Goal: Obtain resource: Download file/media

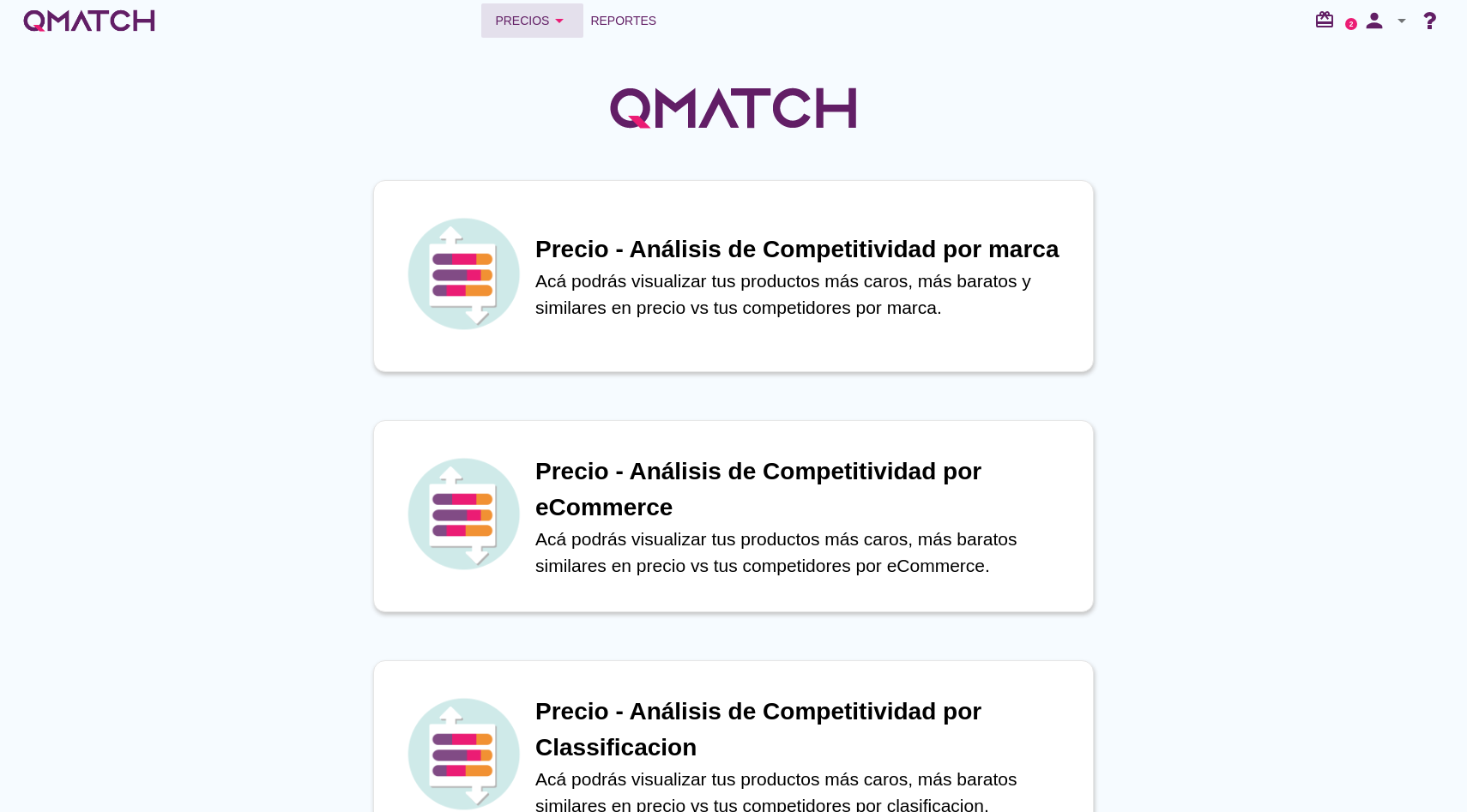
click at [521, 30] on div "Precios arrow_drop_down" at bounding box center [533, 20] width 75 height 21
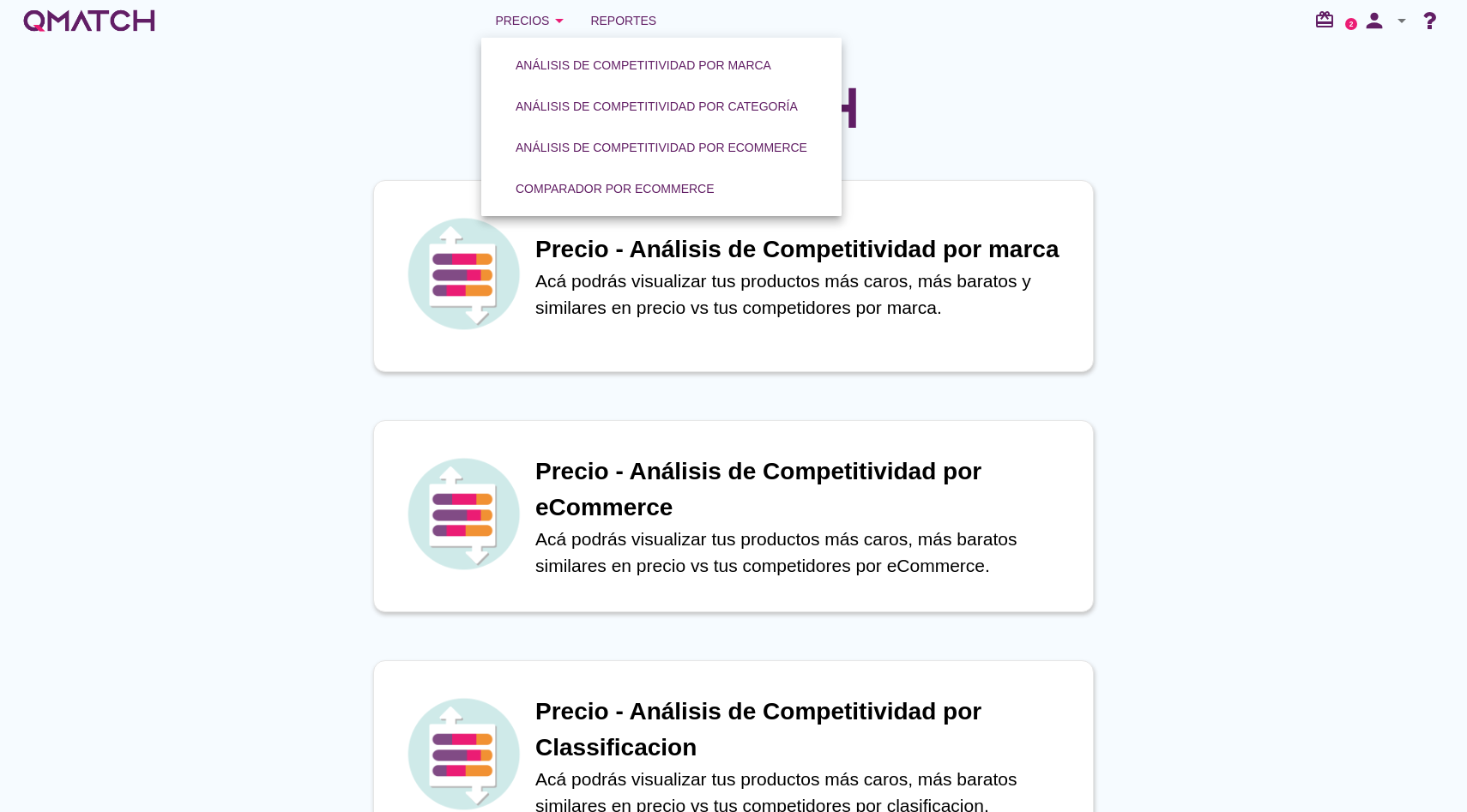
click at [1398, 13] on icon "arrow_drop_down" at bounding box center [1401, 20] width 21 height 21
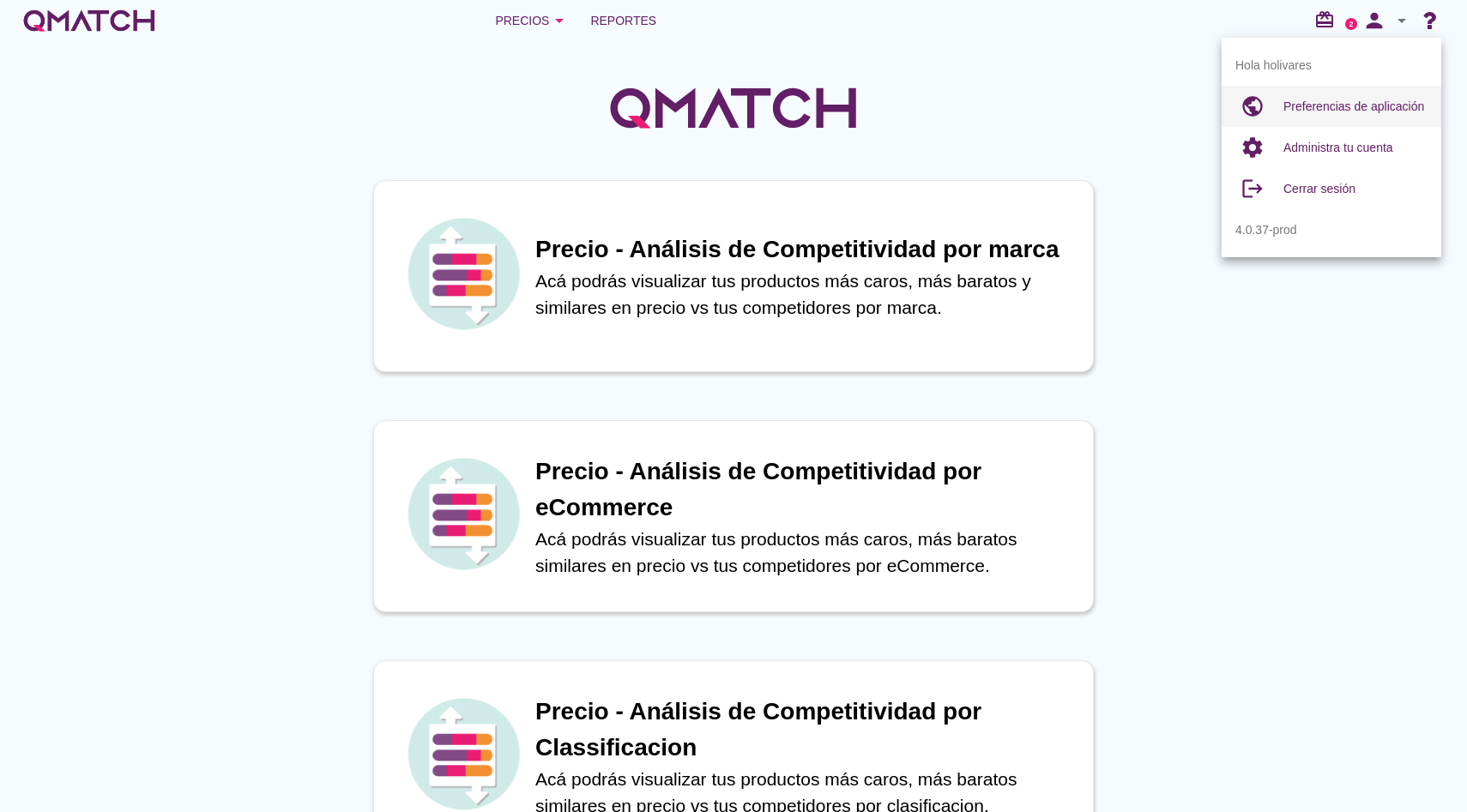
click at [1361, 94] on div "Preferencias de aplicación" at bounding box center [1356, 106] width 144 height 41
radio input "true"
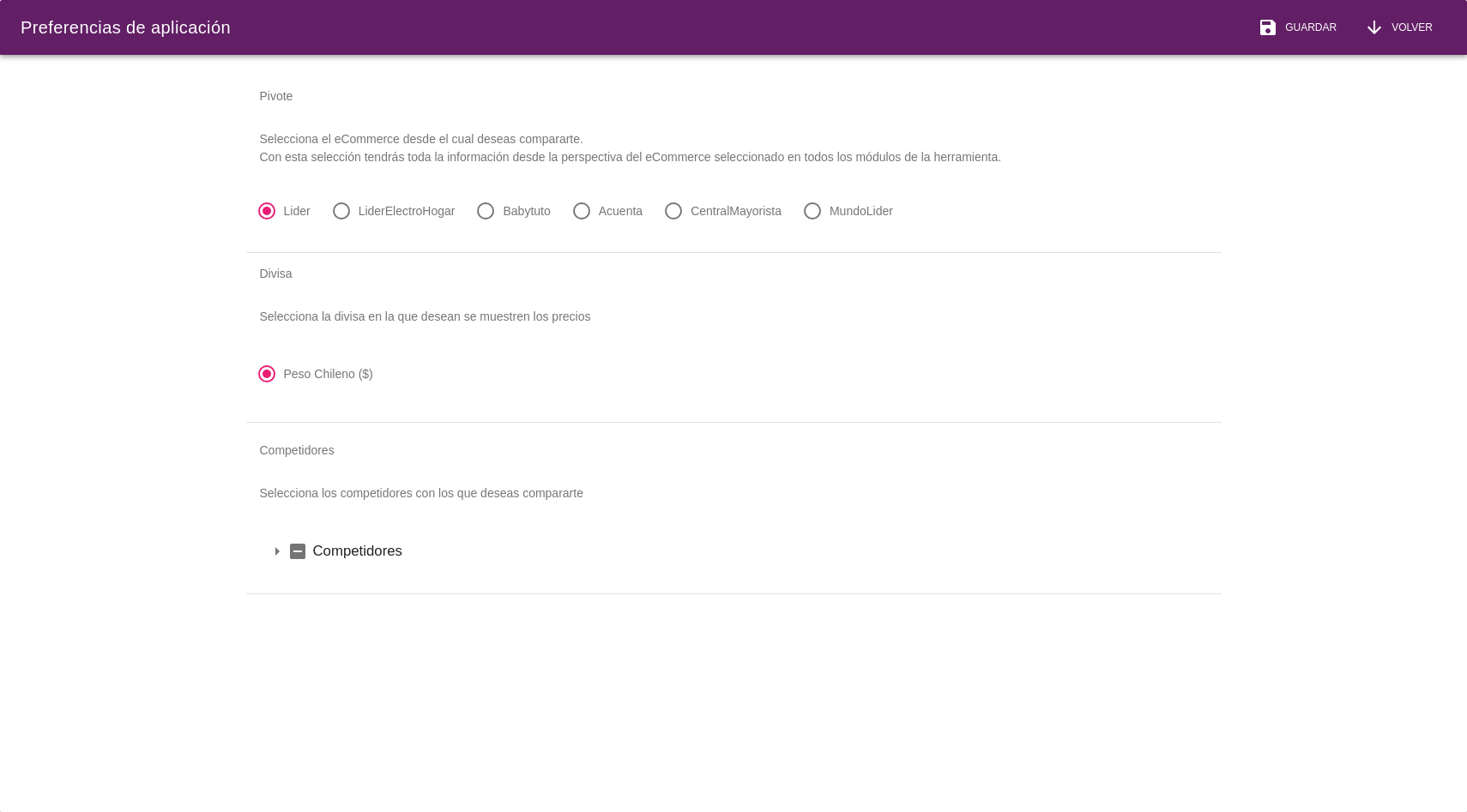
click at [283, 554] on icon "arrow_drop_down" at bounding box center [277, 551] width 21 height 21
click at [320, 579] on icon "indeterminate_check_box" at bounding box center [320, 580] width 21 height 21
click at [304, 586] on icon "arrow_drop_down" at bounding box center [299, 580] width 21 height 21
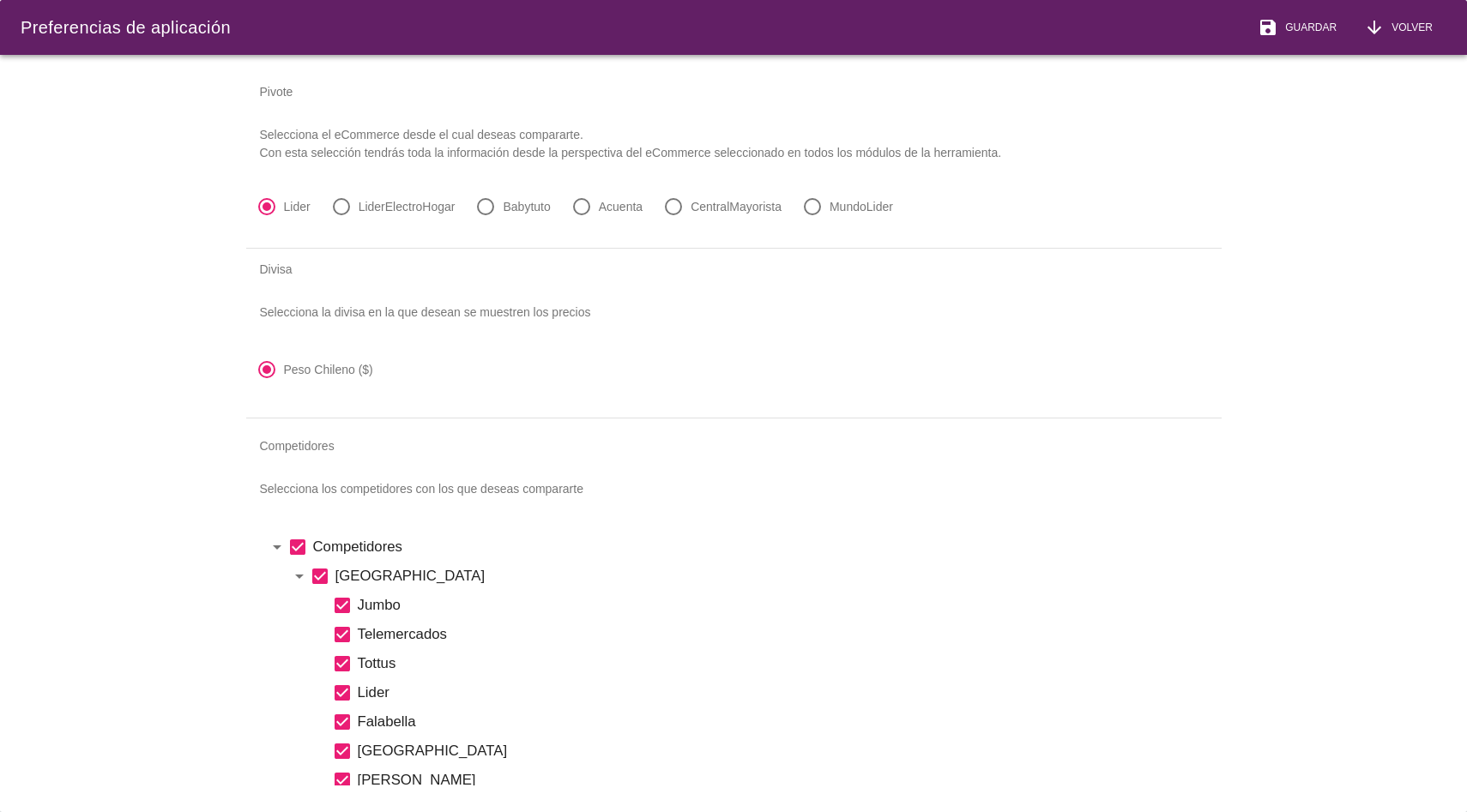
click at [321, 574] on icon "check_box" at bounding box center [320, 576] width 21 height 21
click at [1398, 24] on span "Volver" at bounding box center [1408, 28] width 48 height 16
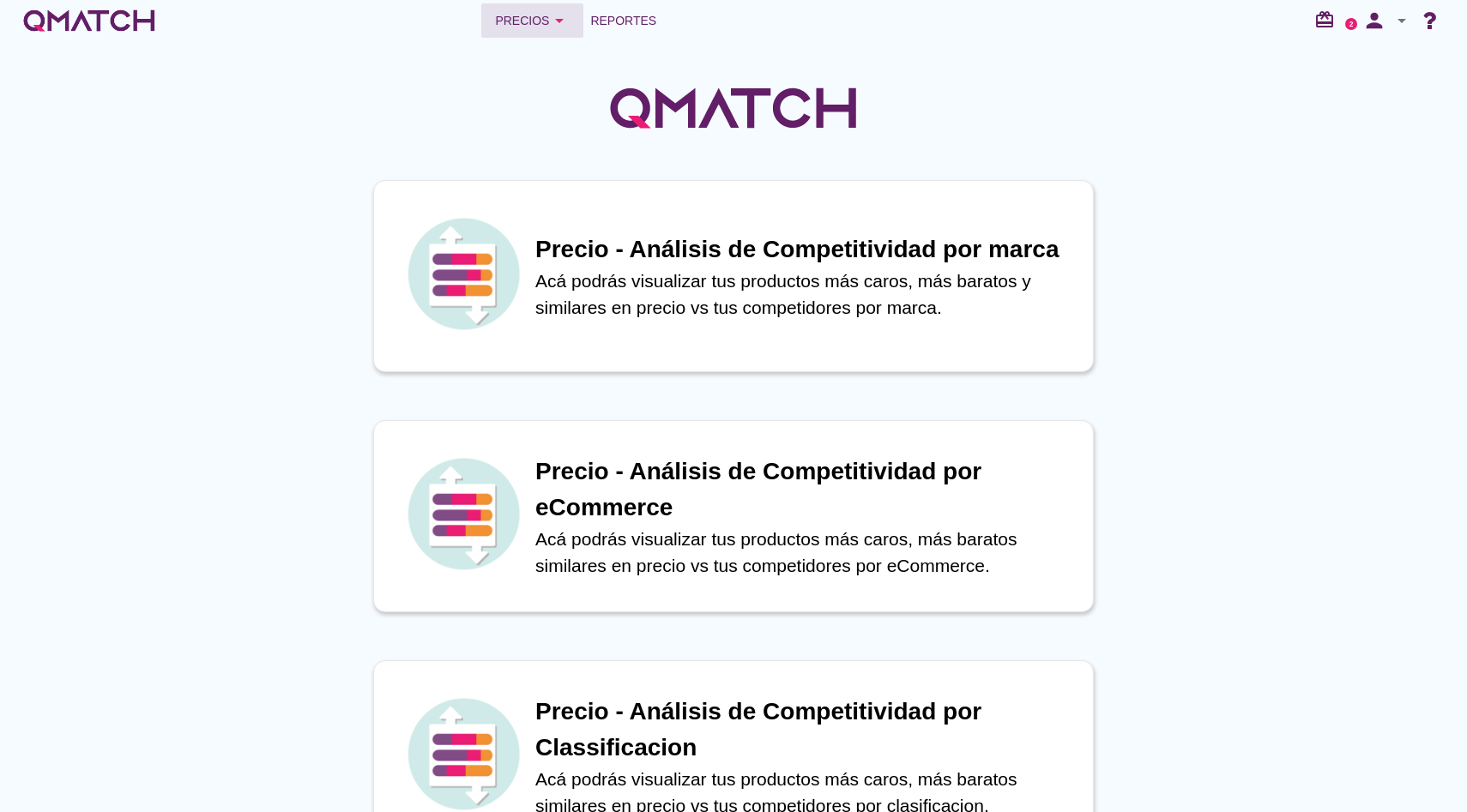
click at [548, 24] on div "Precios arrow_drop_down" at bounding box center [533, 20] width 75 height 21
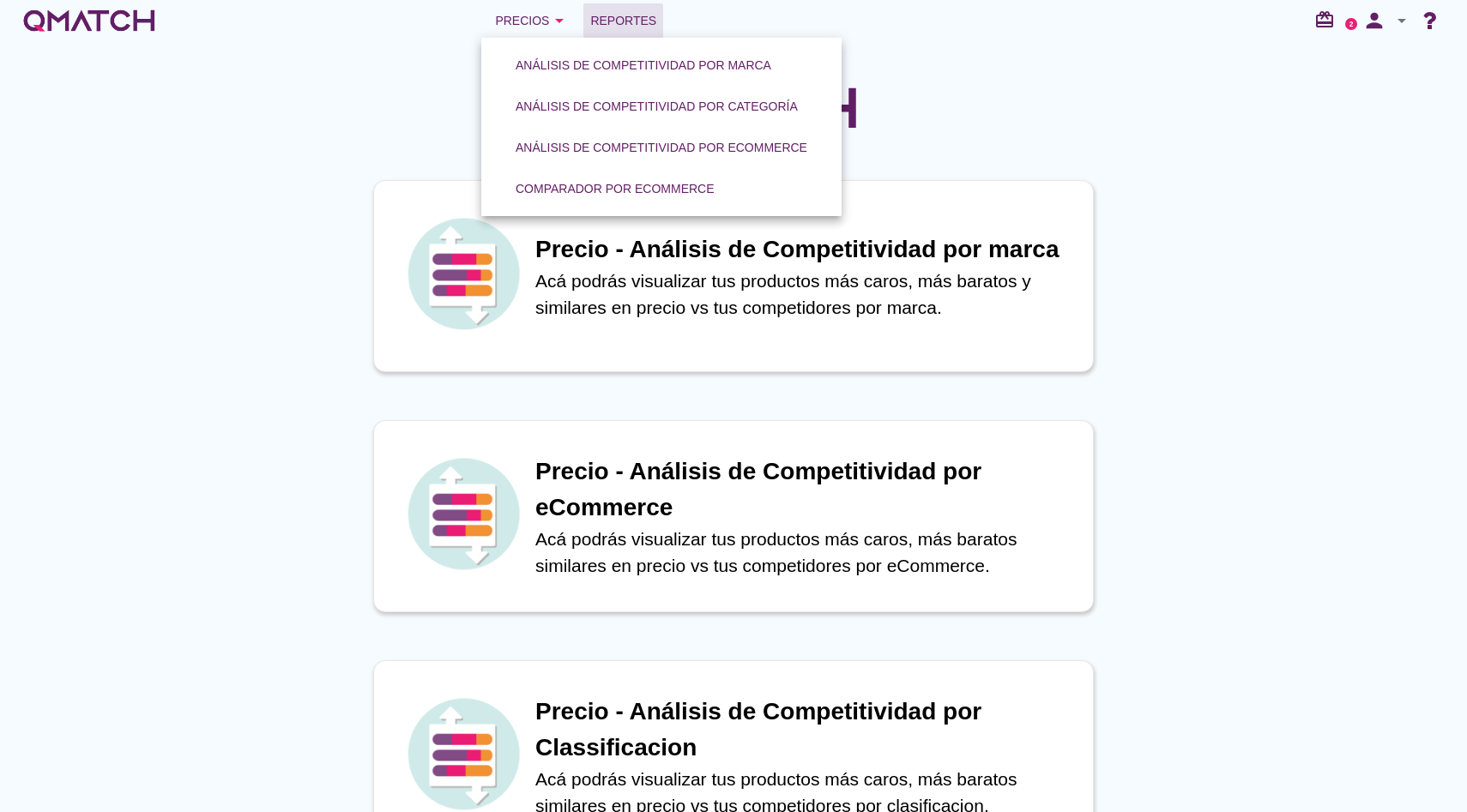
click at [643, 24] on span "Reportes" at bounding box center [622, 20] width 66 height 21
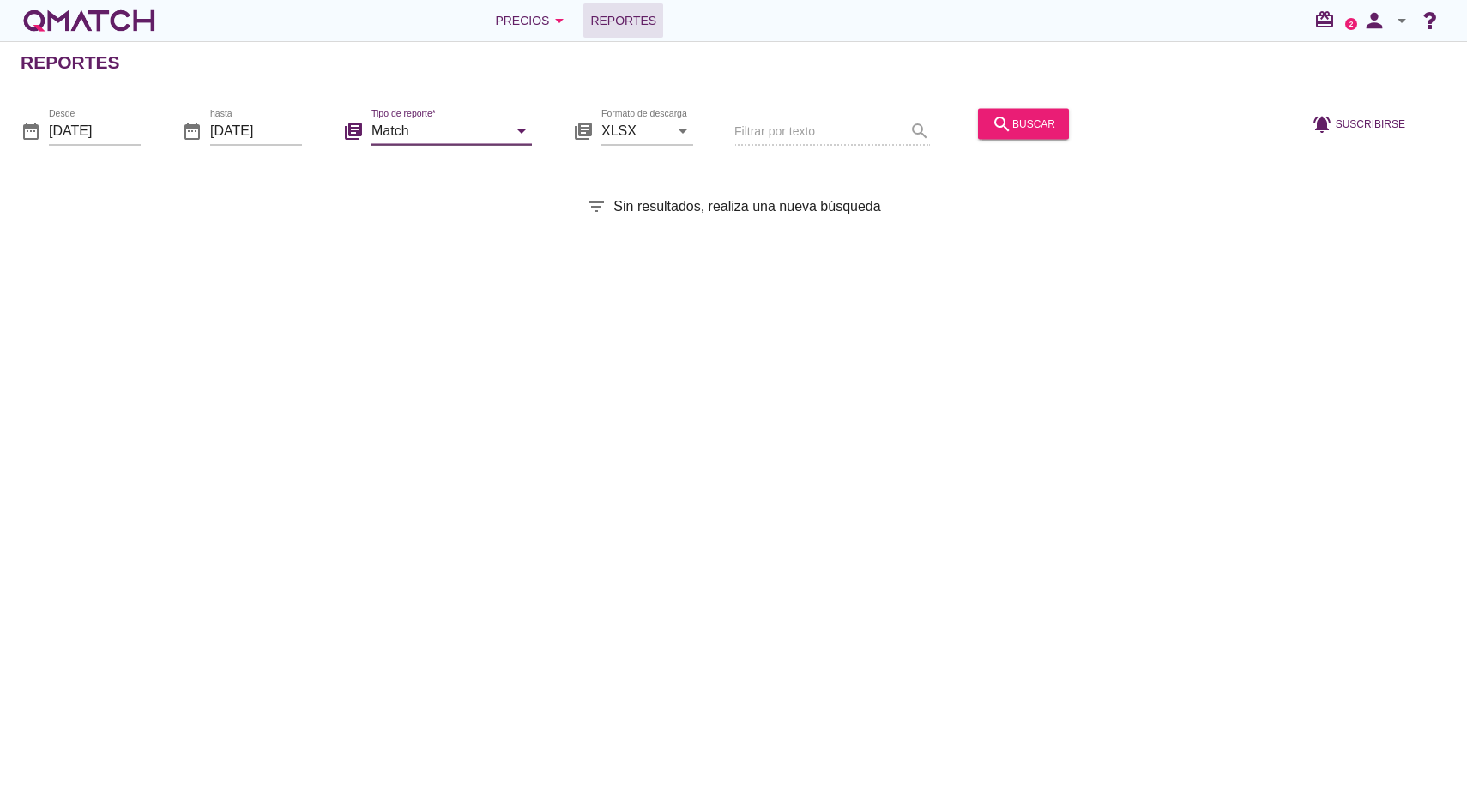
click at [441, 134] on input "Match" at bounding box center [439, 131] width 137 height 28
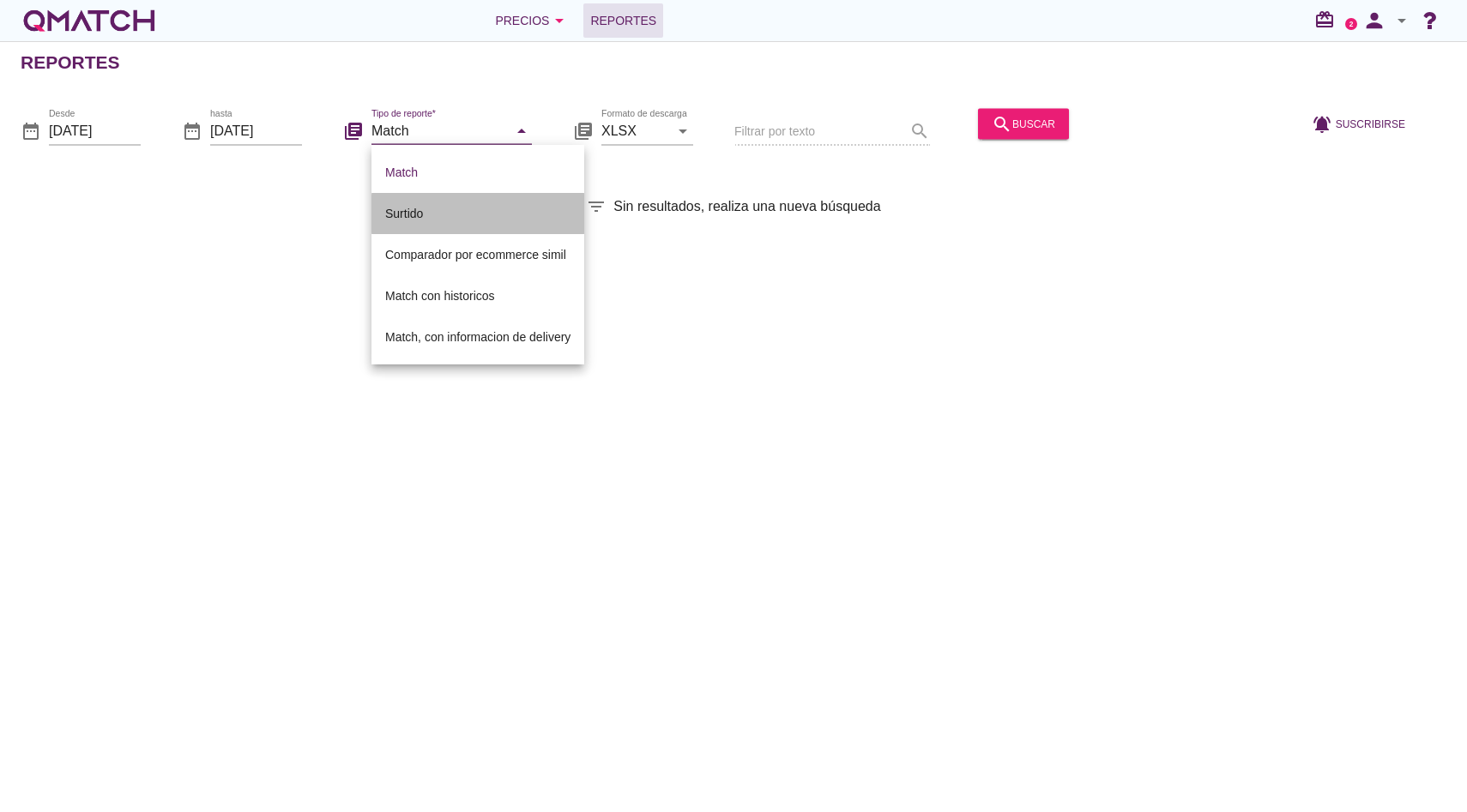
click at [437, 216] on div "Surtido" at bounding box center [478, 214] width 185 height 21
type input "Surtido"
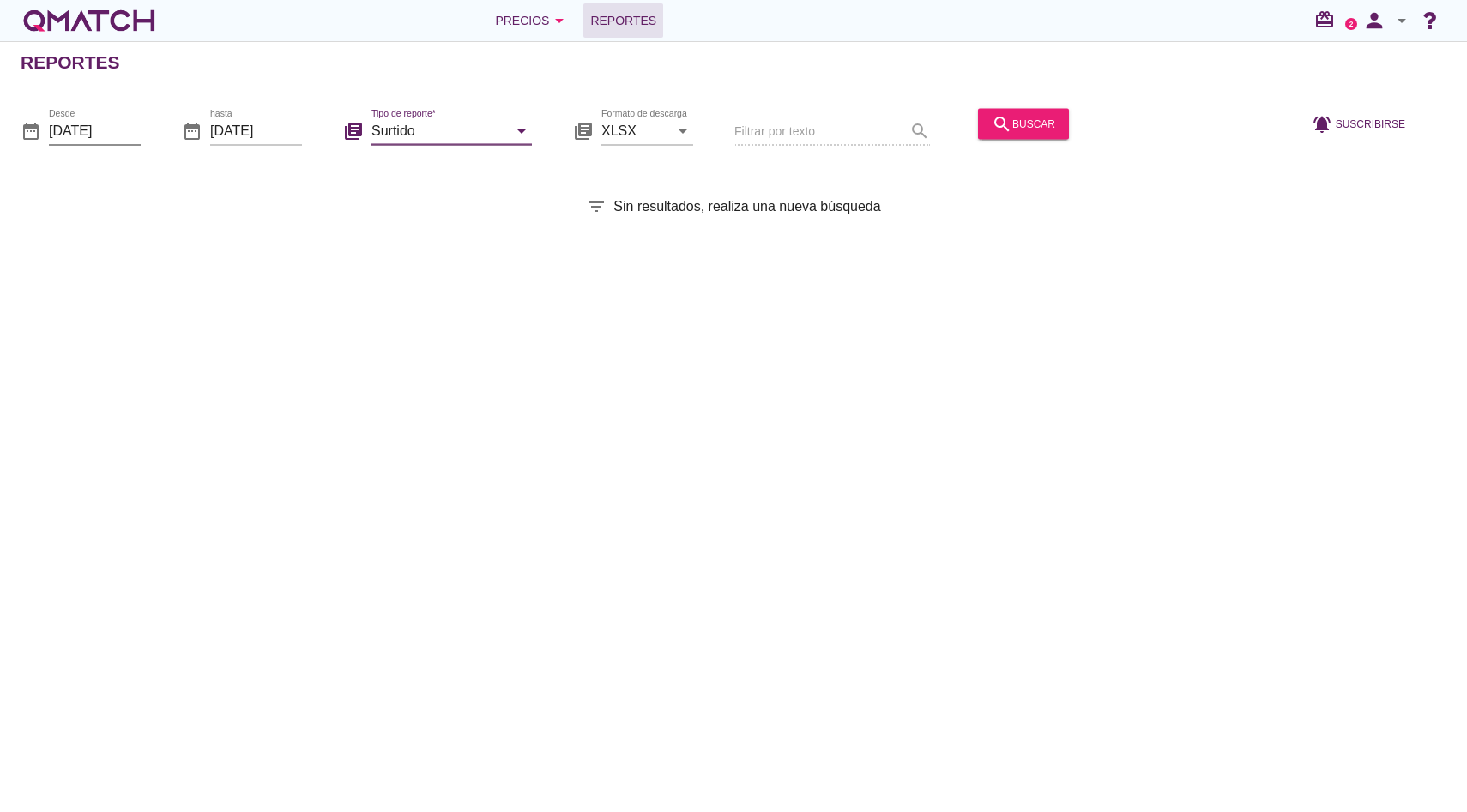
click at [98, 126] on input "[DATE]" at bounding box center [95, 131] width 92 height 28
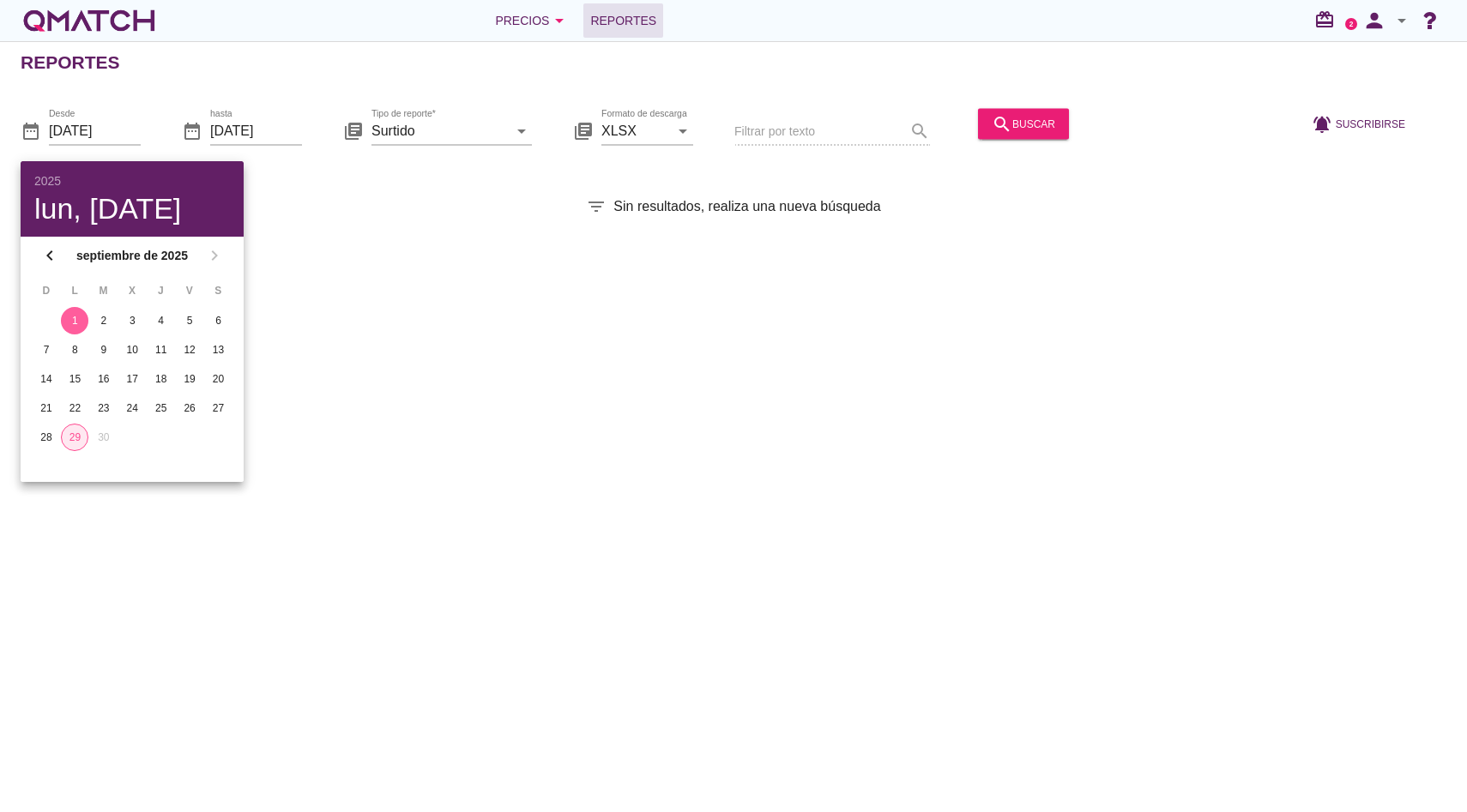
click at [75, 424] on button "29" at bounding box center [75, 437] width 28 height 28
type input "[DATE]"
click at [284, 154] on div at bounding box center [255, 156] width 92 height 10
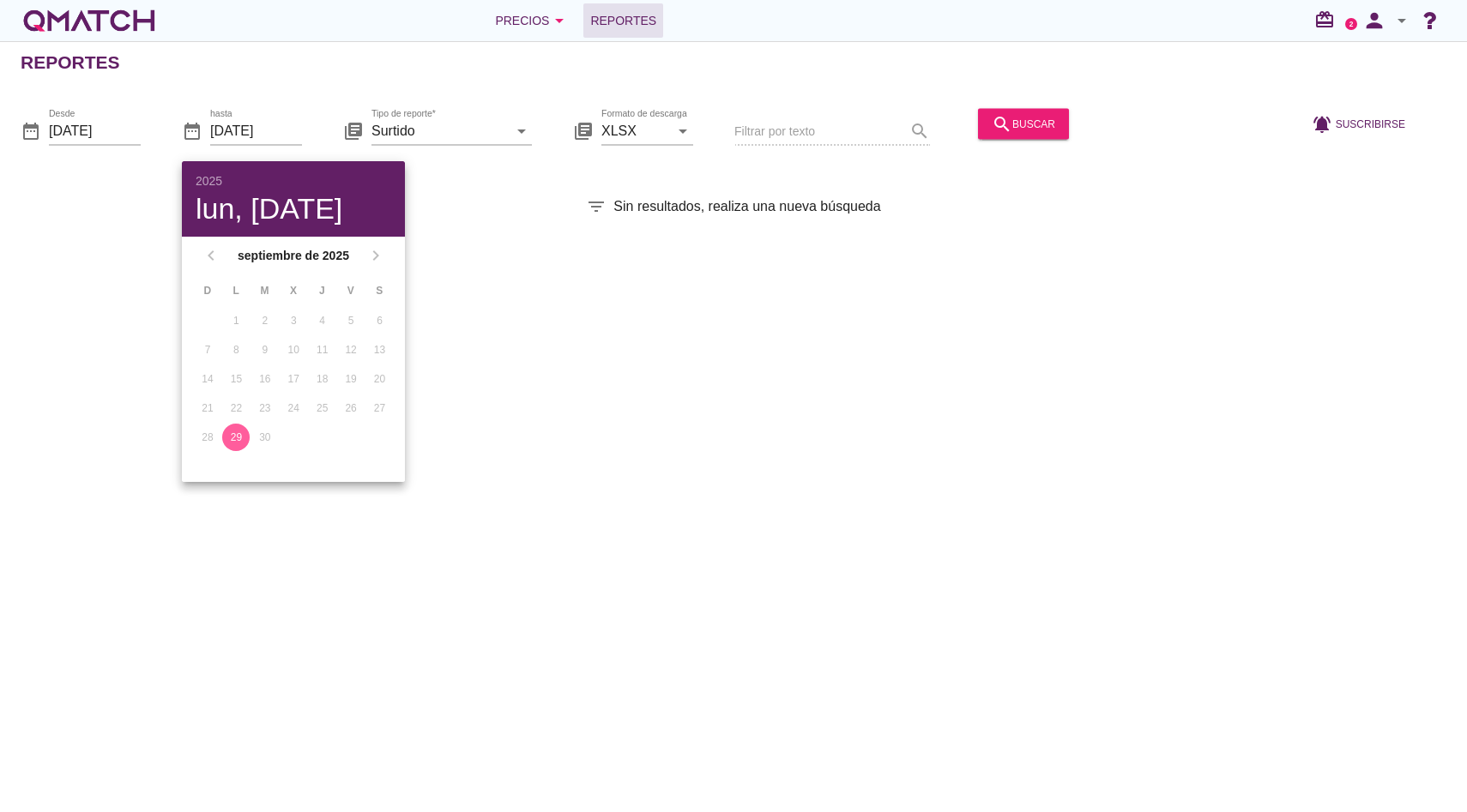
click at [235, 445] on button "29" at bounding box center [236, 437] width 28 height 28
click at [615, 317] on div "Reportes date_range Desde 2025-09-29 date_range hasta 2025-09-29 library_books …" at bounding box center [734, 426] width 1467 height 771
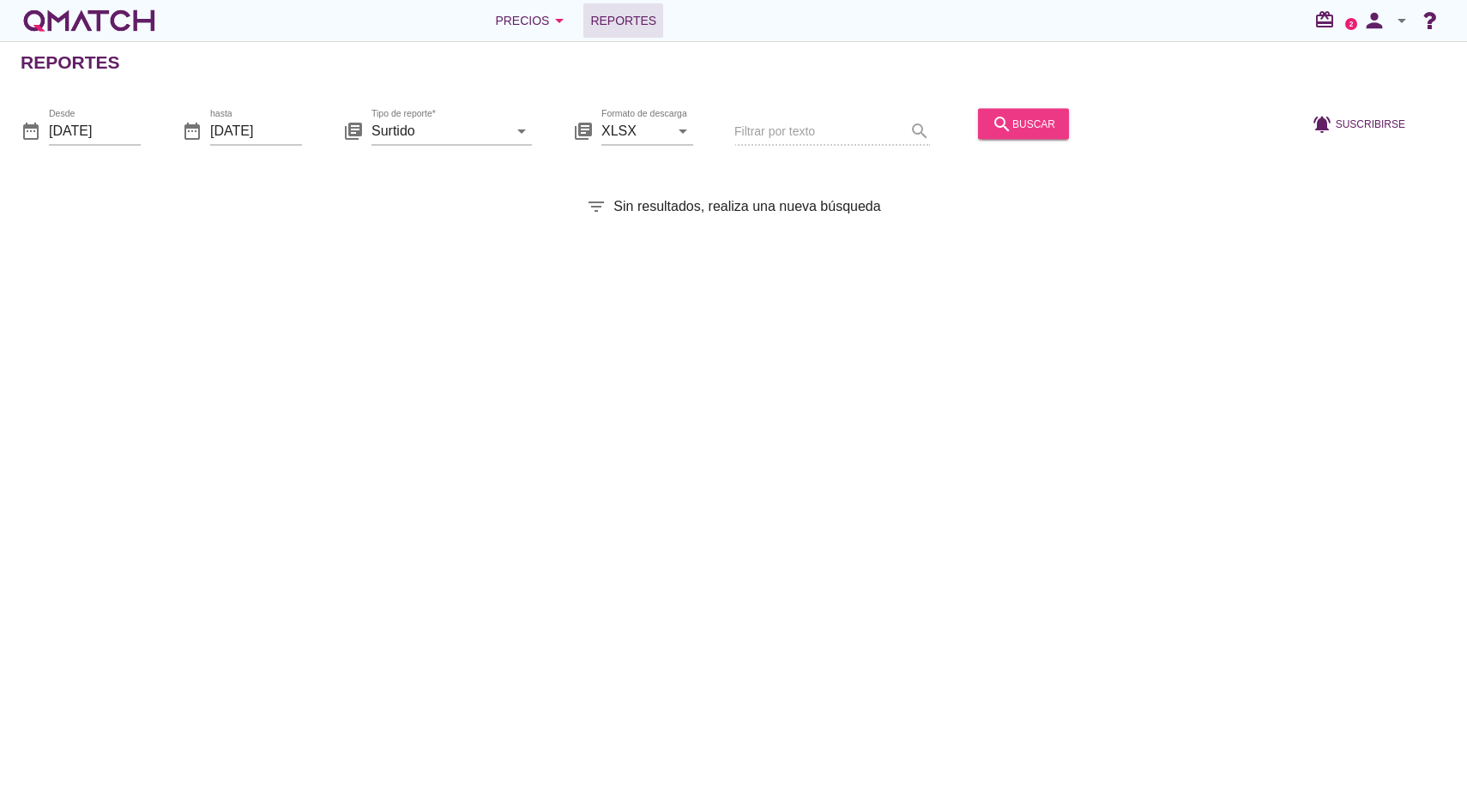
click at [1031, 129] on button "search buscar" at bounding box center [1023, 123] width 91 height 31
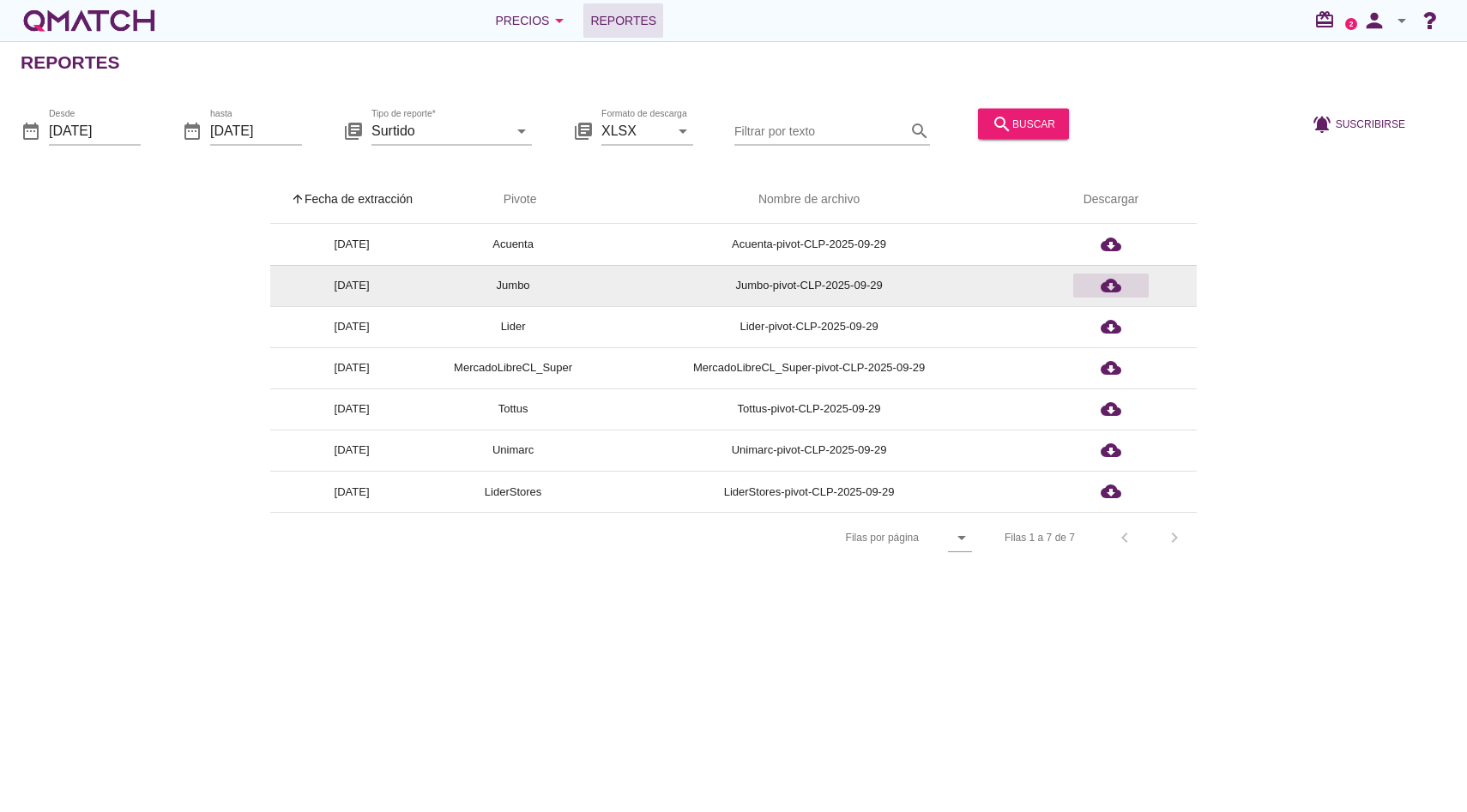
click at [1116, 279] on icon "cloud_download" at bounding box center [1111, 285] width 21 height 21
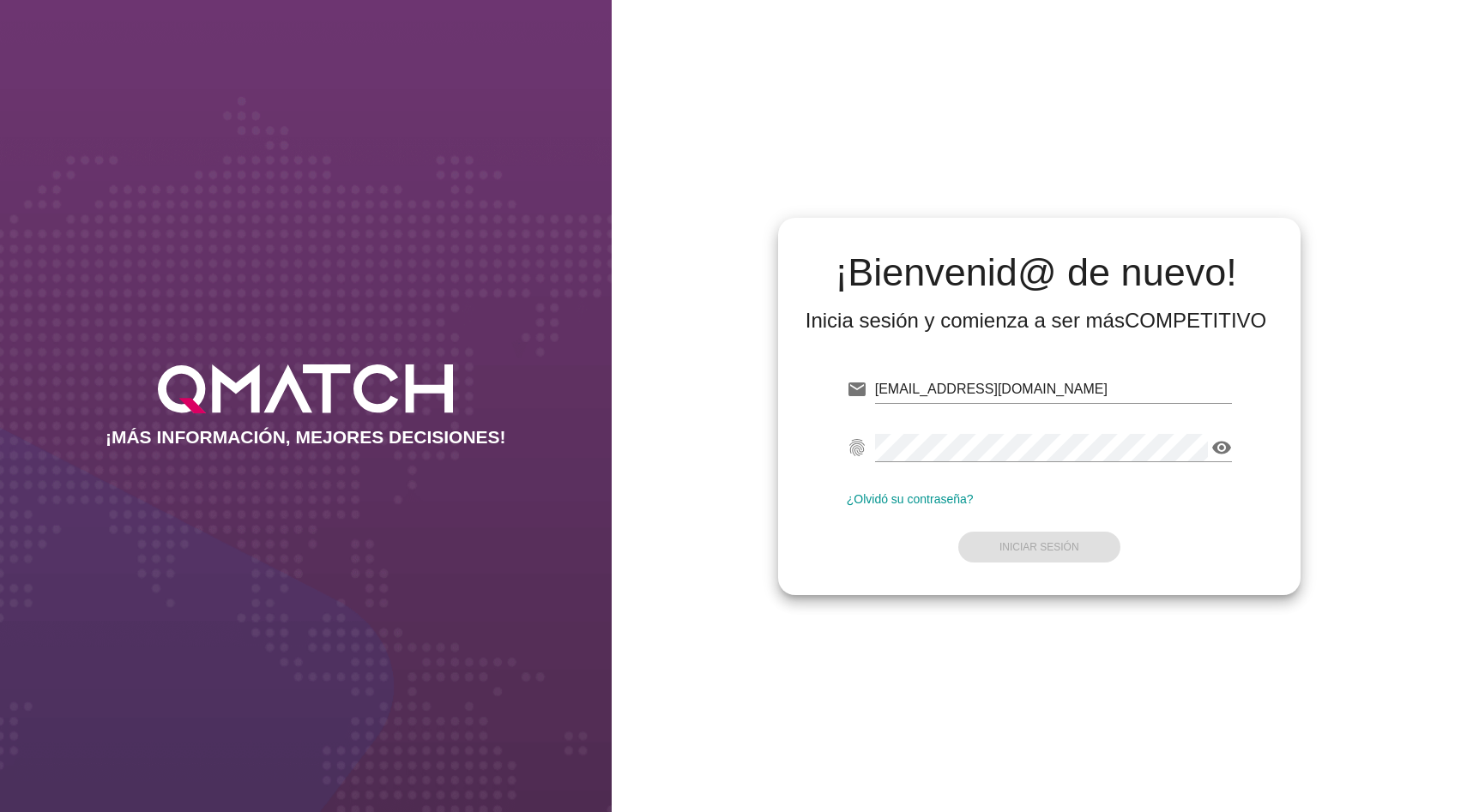
click at [1004, 377] on input "[EMAIL_ADDRESS][DOMAIN_NAME]" at bounding box center [1053, 390] width 356 height 28
type input "[EMAIL_ADDRESS][DOMAIN_NAME]"
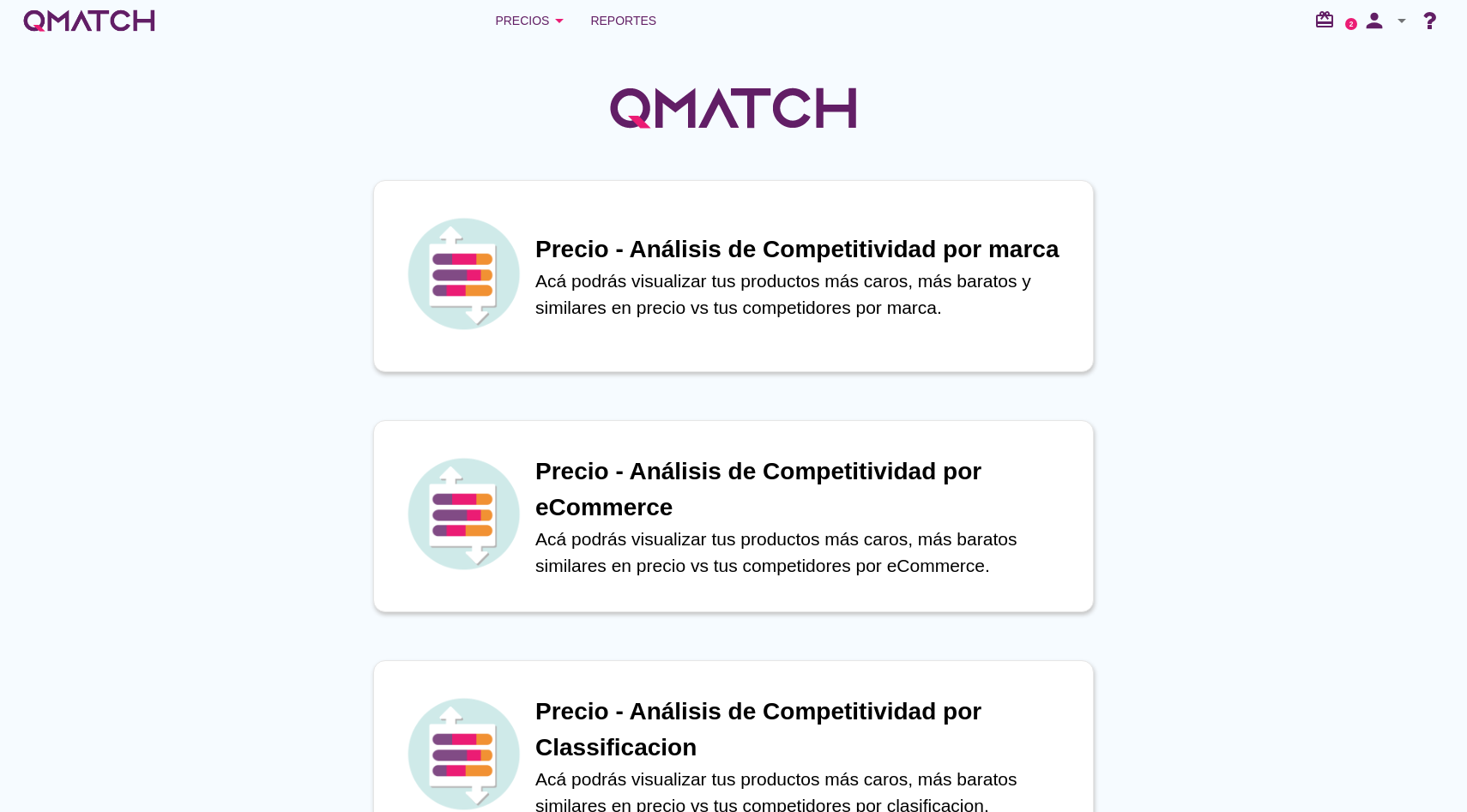
click at [623, 43] on div at bounding box center [734, 98] width 1467 height 115
click at [636, 34] on link "Reportes" at bounding box center [623, 20] width 80 height 34
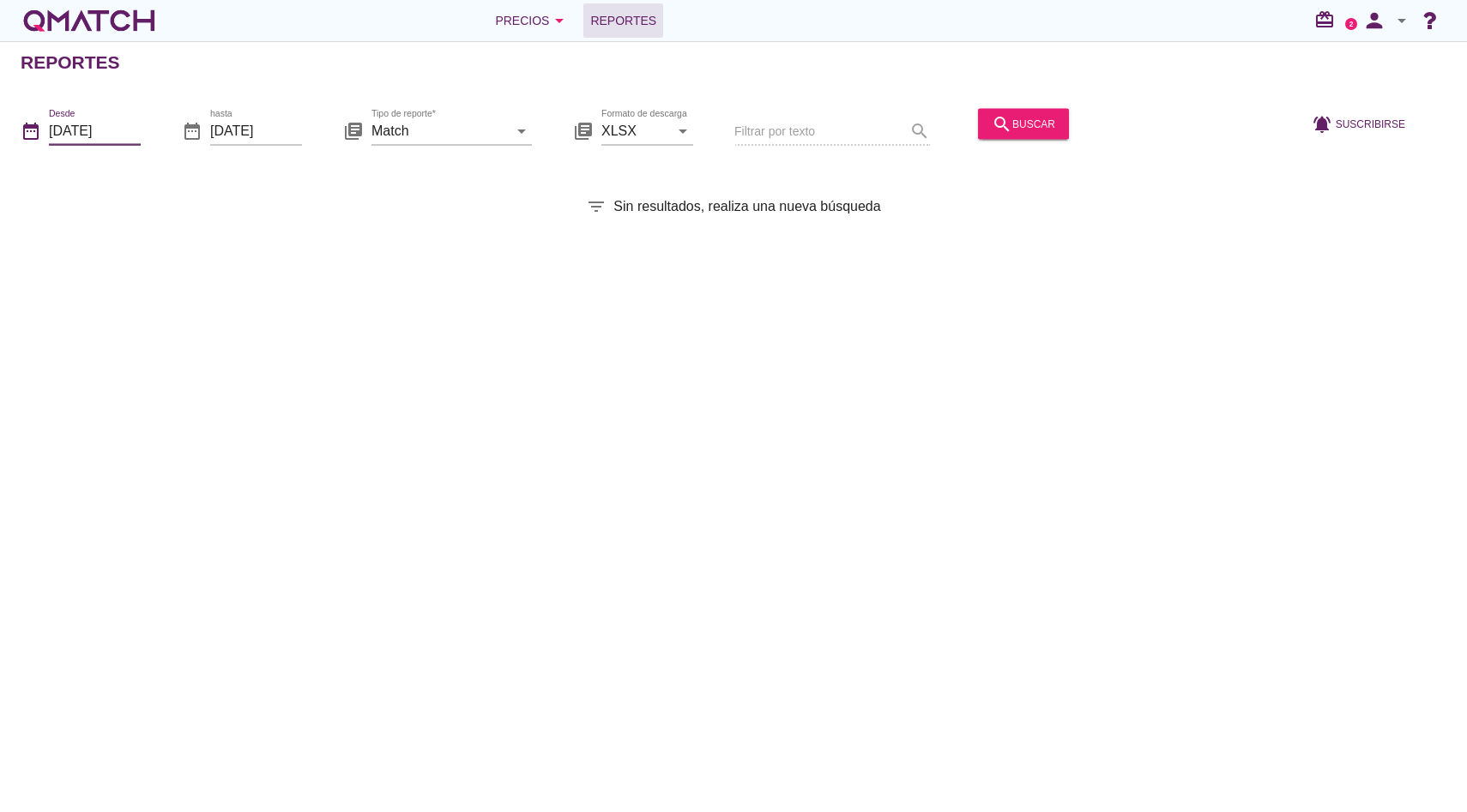
click at [123, 132] on input "[DATE]" at bounding box center [95, 131] width 92 height 28
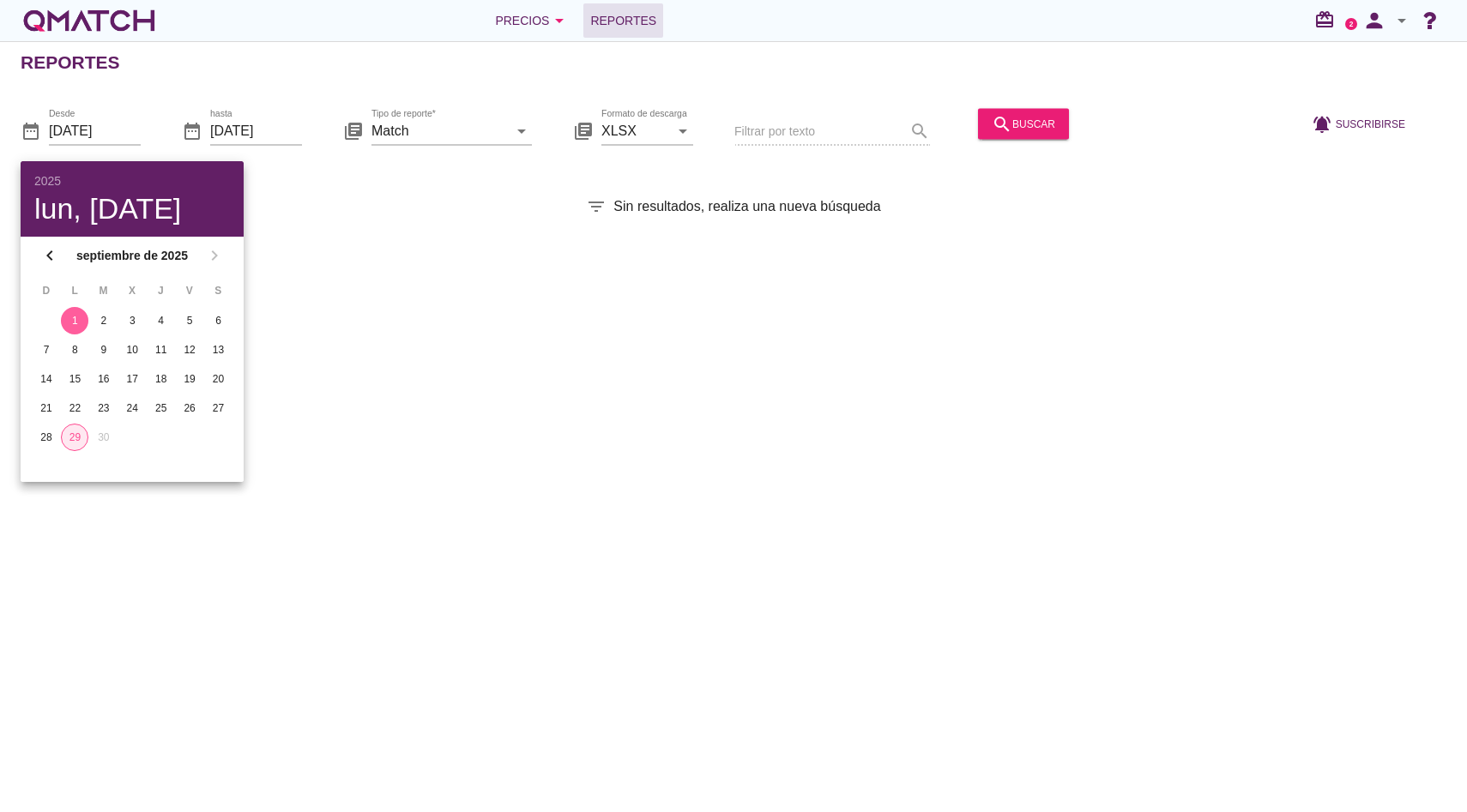
click at [81, 434] on div "29" at bounding box center [75, 438] width 26 height 16
type input "[DATE]"
click at [246, 114] on div "date_range hasta [DATE]" at bounding box center [242, 134] width 120 height 55
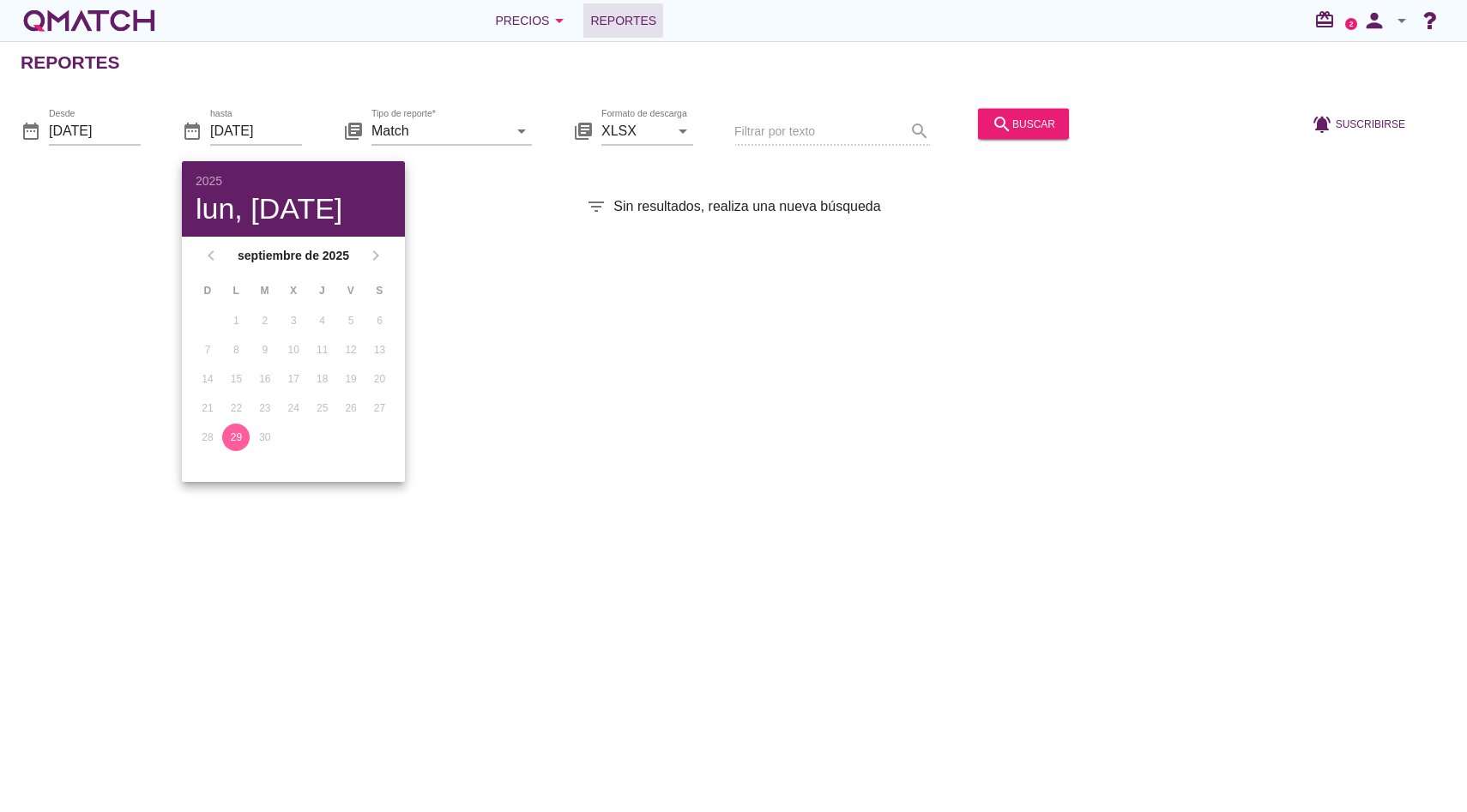
click at [234, 439] on div "29" at bounding box center [236, 438] width 28 height 16
click at [579, 259] on div "Reportes date_range Desde [DATE] date_range hasta [DATE] library_books Tipo de …" at bounding box center [734, 426] width 1467 height 771
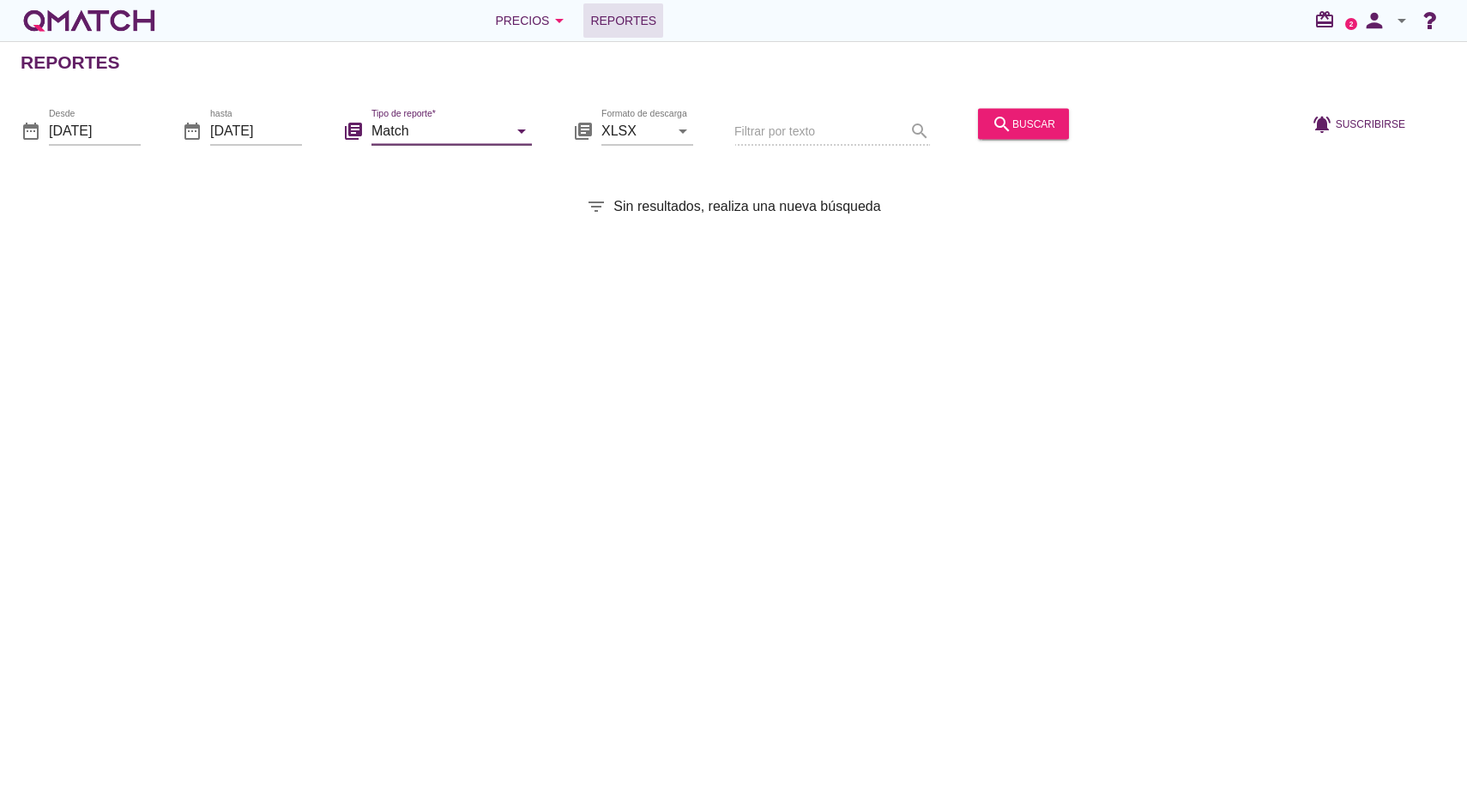
click at [484, 120] on input "Match" at bounding box center [439, 131] width 137 height 28
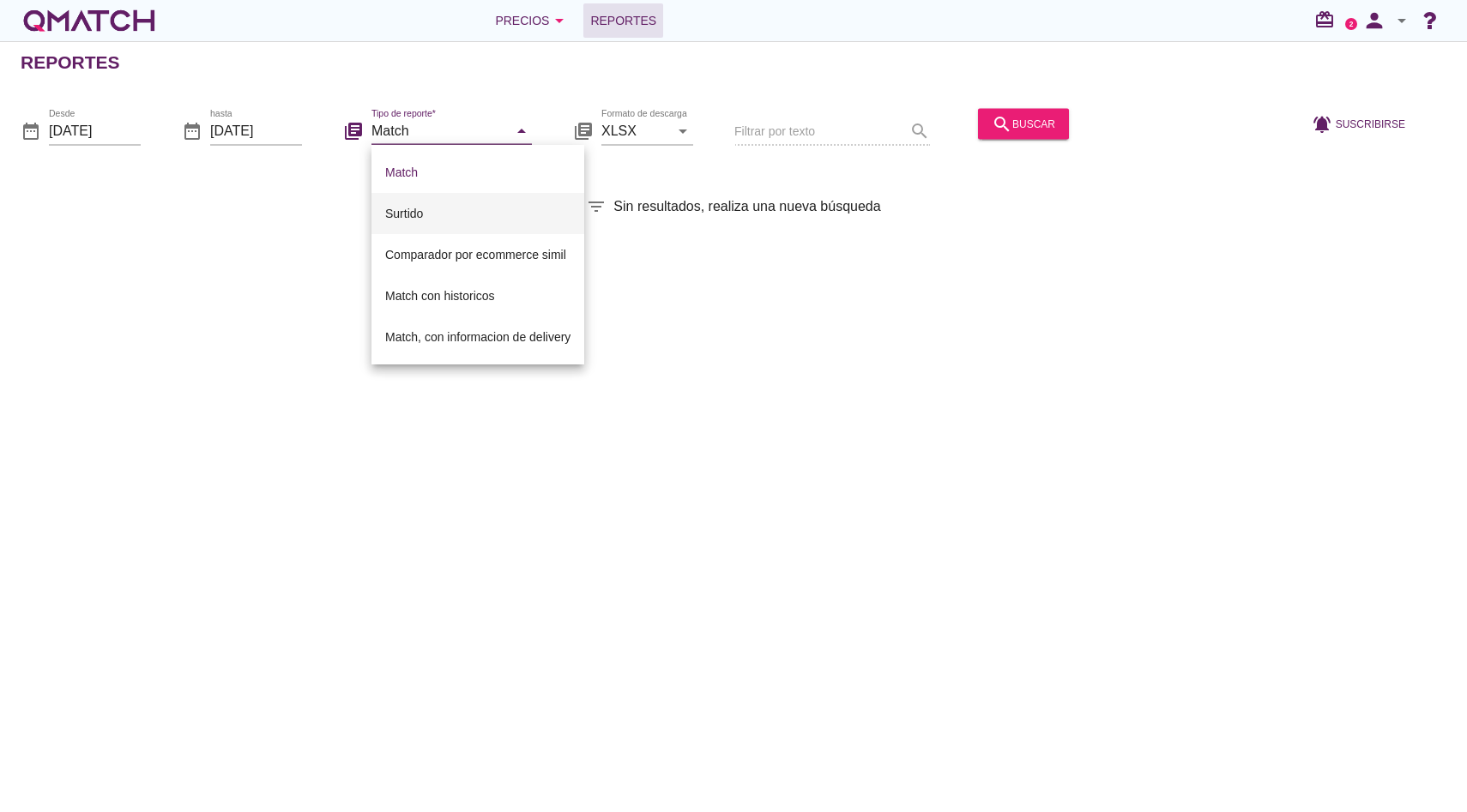
click at [468, 203] on div "Surtido" at bounding box center [478, 214] width 185 height 41
type input "Surtido"
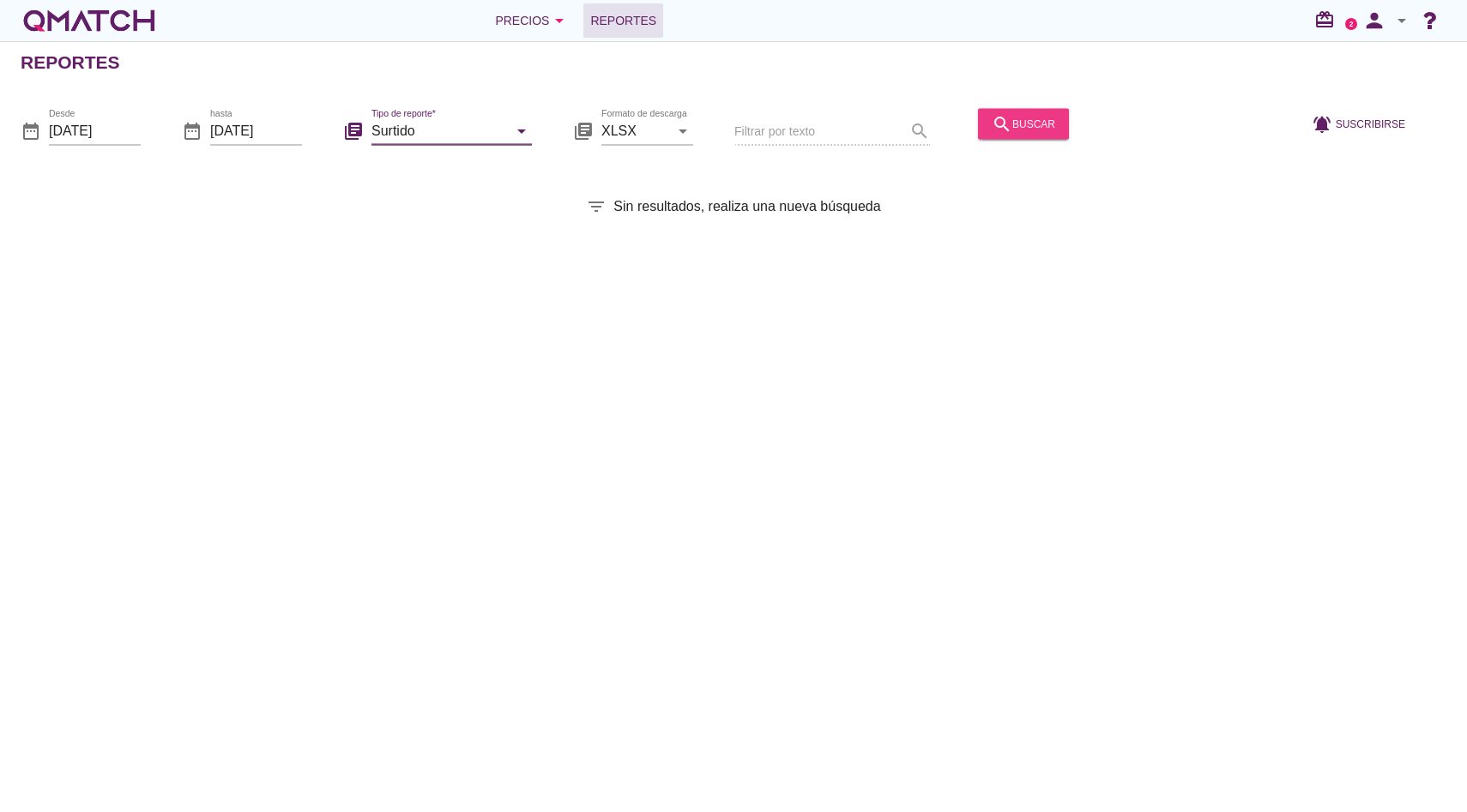
click at [980, 134] on button "search buscar" at bounding box center [1023, 123] width 91 height 31
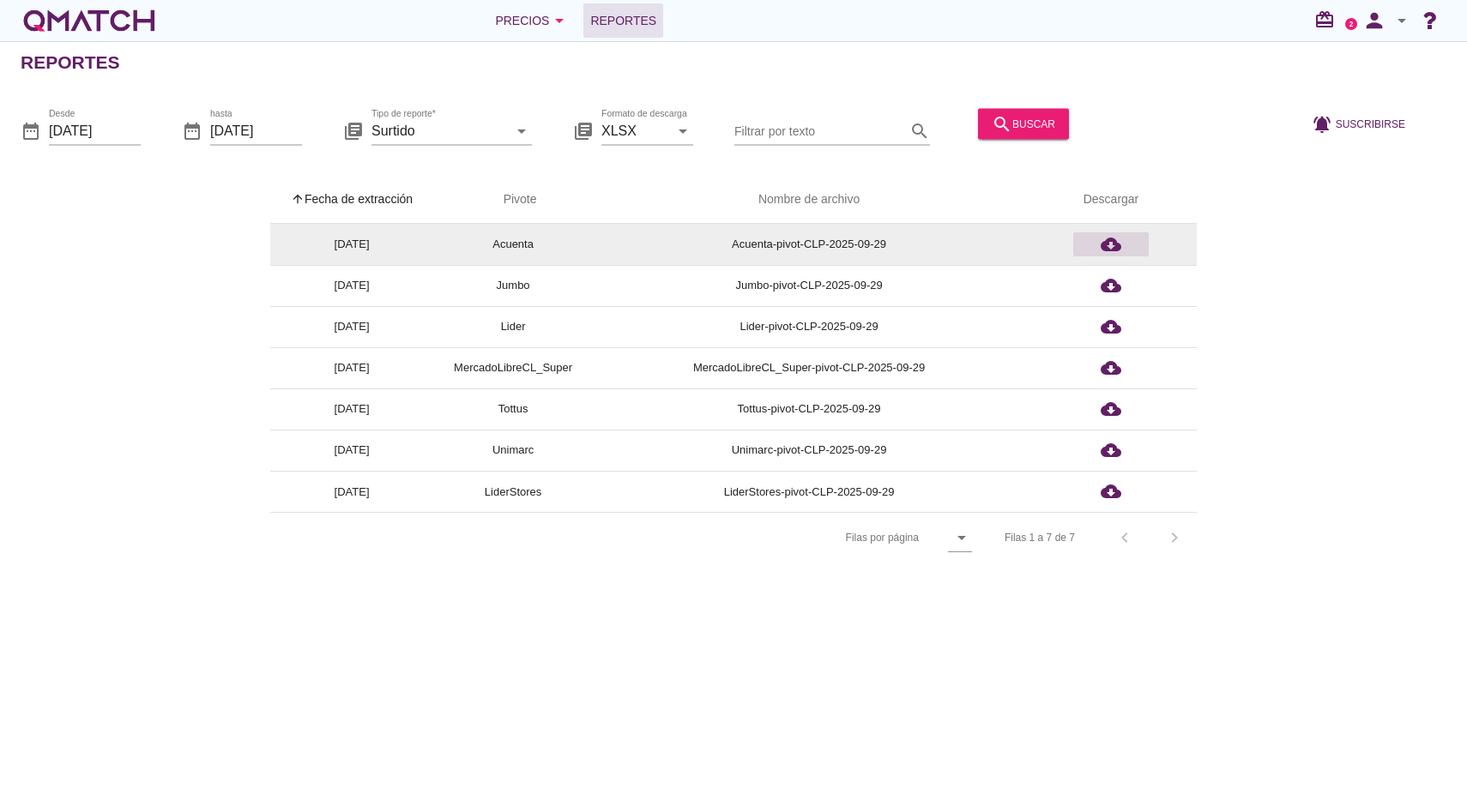
click at [1102, 237] on icon "cloud_download" at bounding box center [1111, 244] width 21 height 21
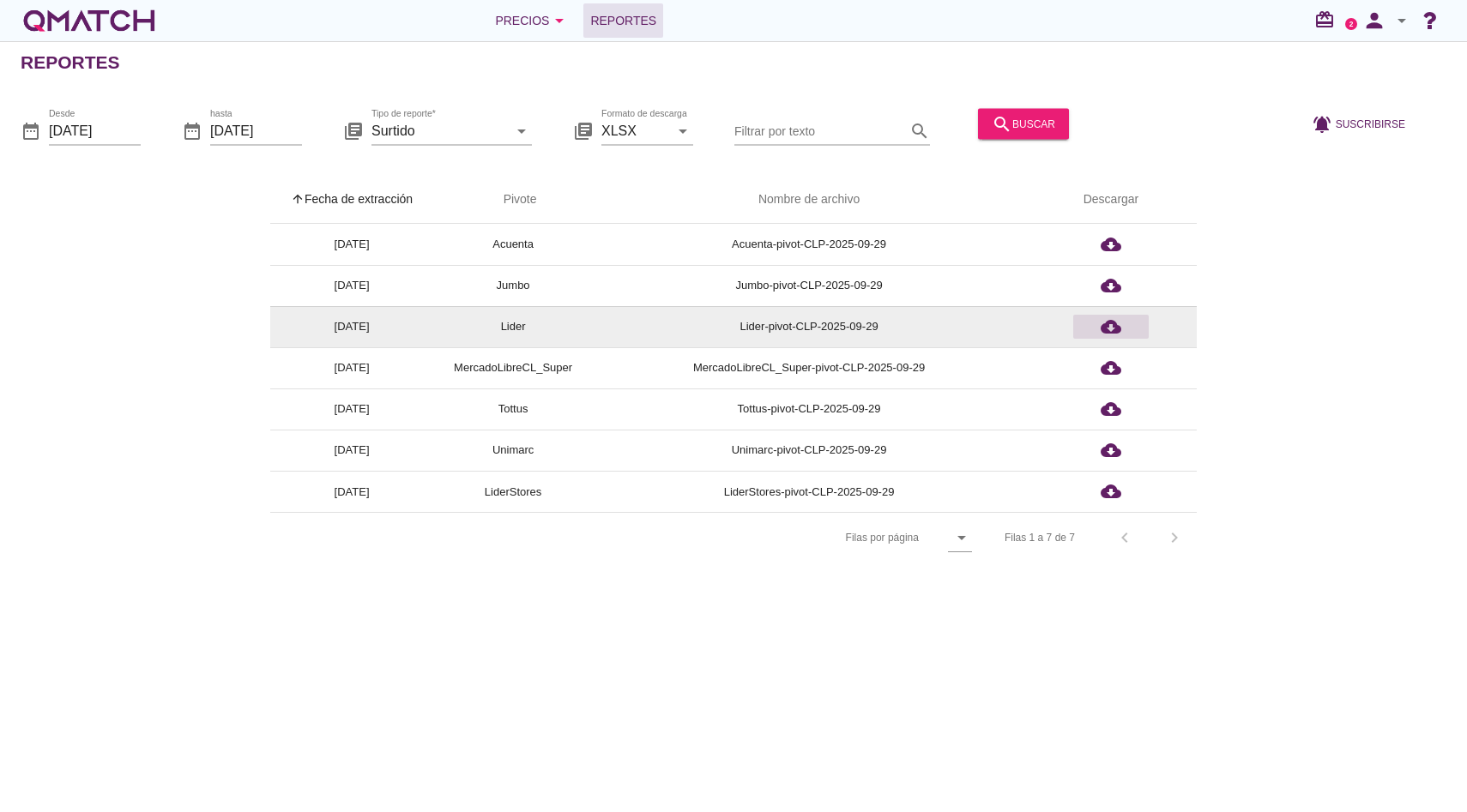
click at [1114, 330] on icon "cloud_download" at bounding box center [1111, 327] width 21 height 21
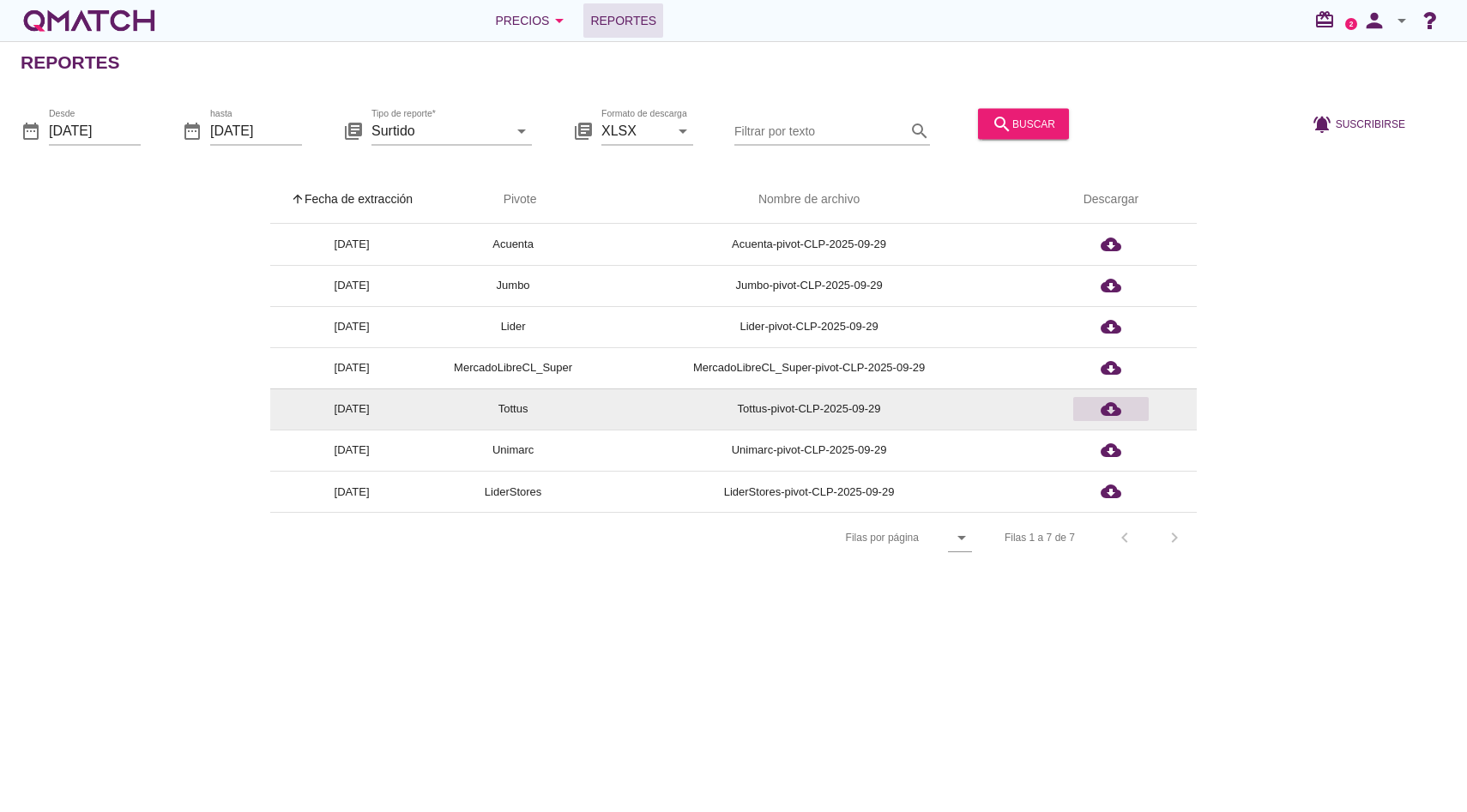
click at [1106, 409] on icon "cloud_download" at bounding box center [1111, 408] width 21 height 21
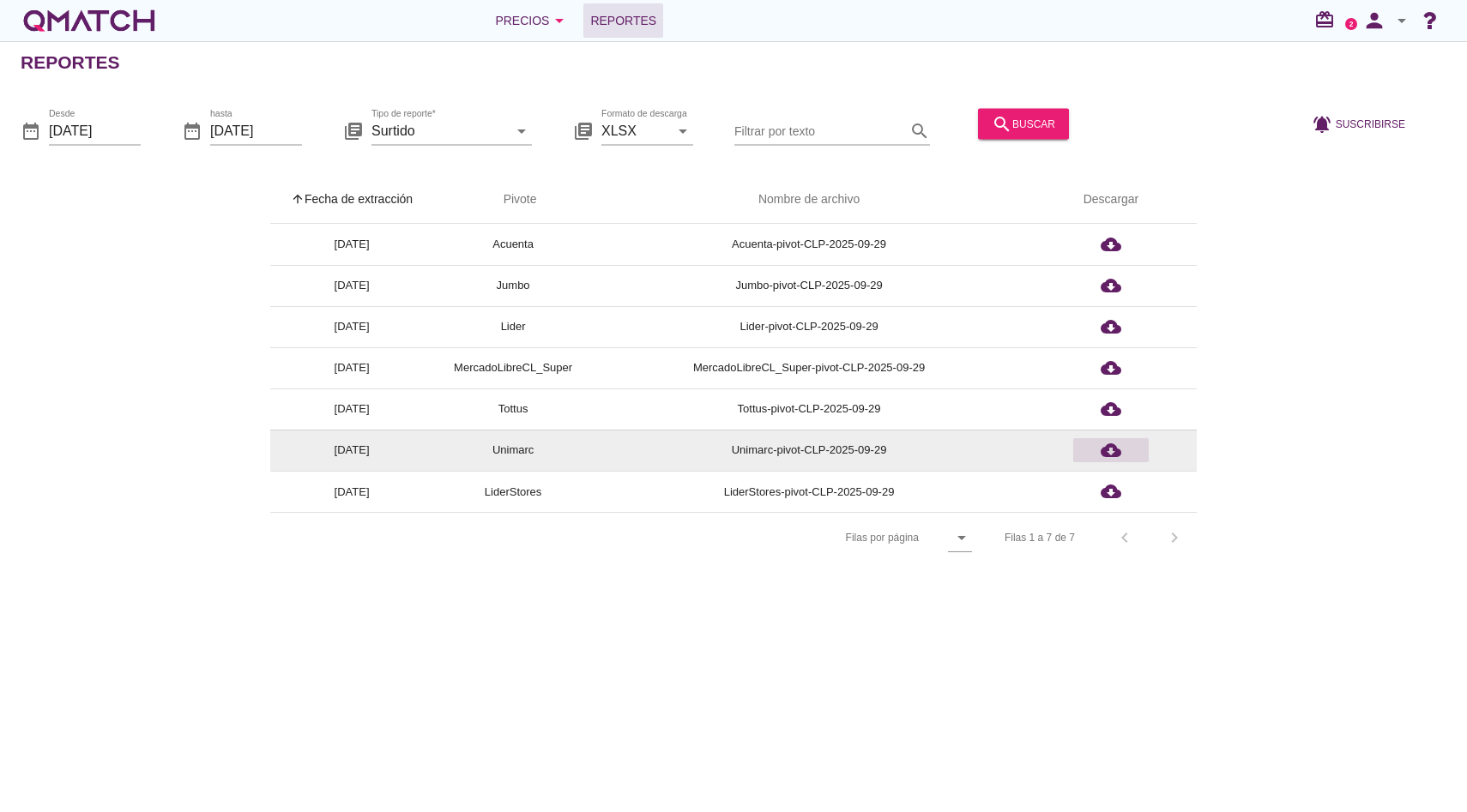
click at [1109, 448] on icon "cloud_download" at bounding box center [1111, 450] width 21 height 21
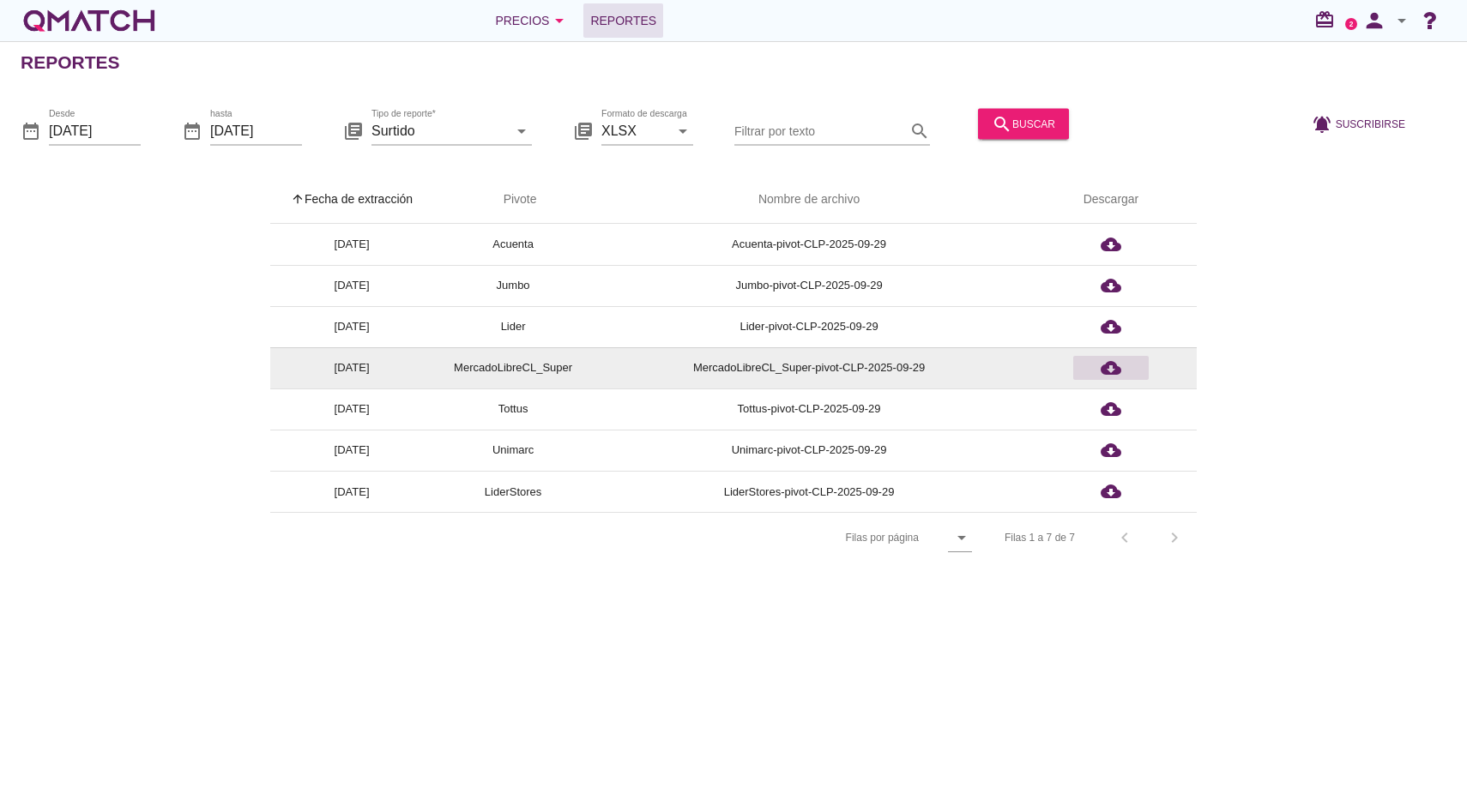
click at [1116, 365] on icon "cloud_download" at bounding box center [1111, 367] width 21 height 21
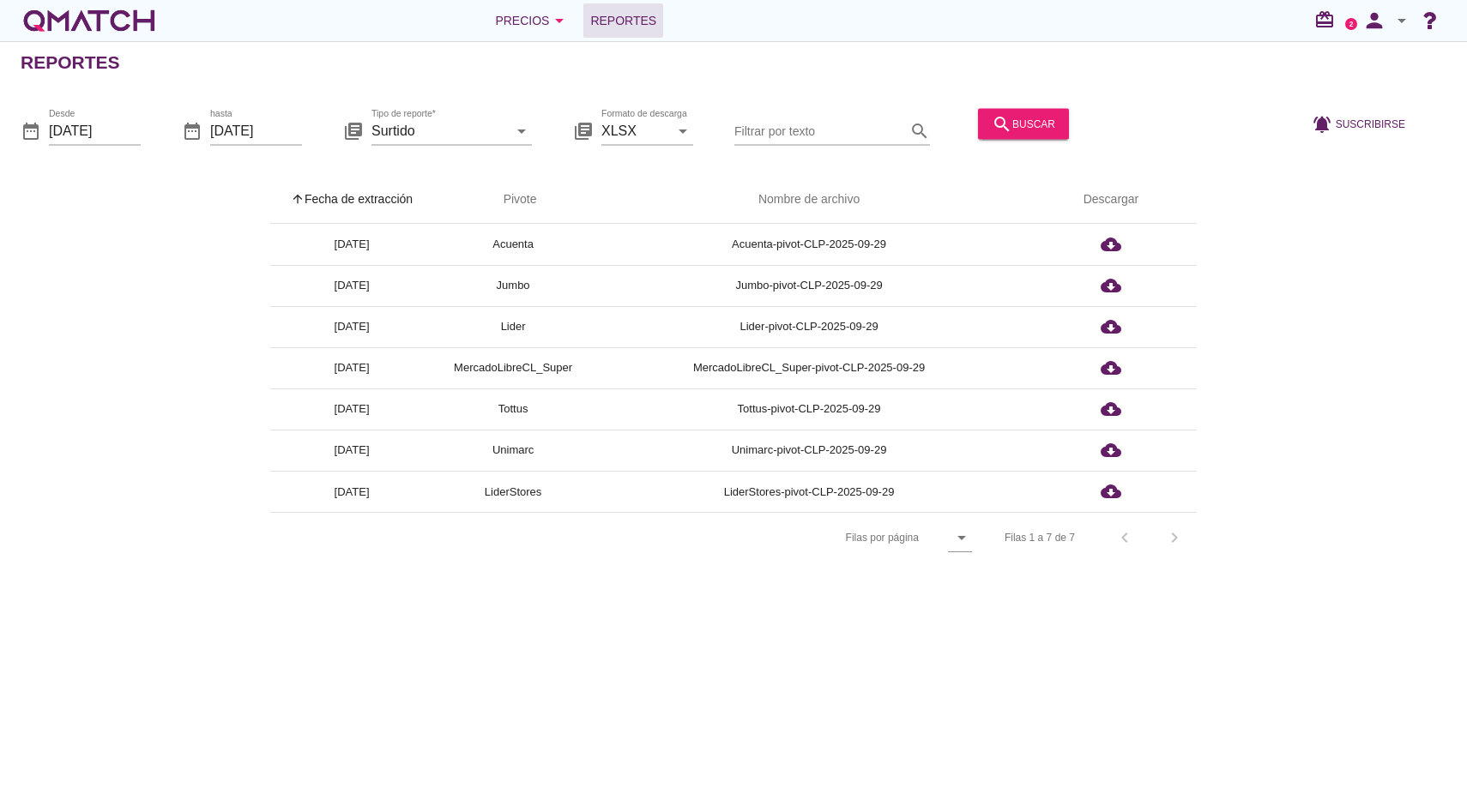
click at [1405, 24] on icon "arrow_drop_down" at bounding box center [1401, 20] width 21 height 21
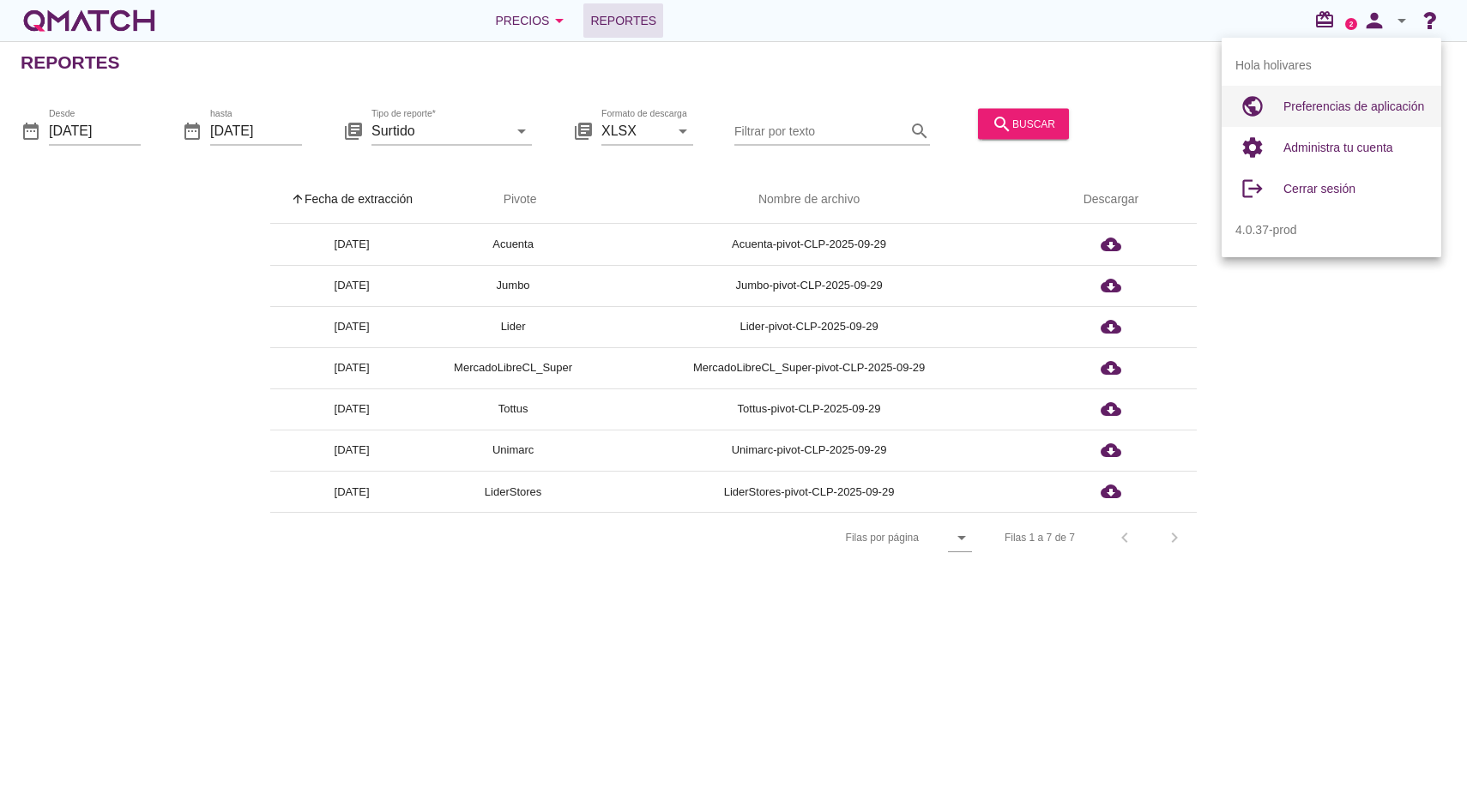
click at [1333, 122] on div "Preferencias de aplicación" at bounding box center [1356, 106] width 144 height 41
radio input "true"
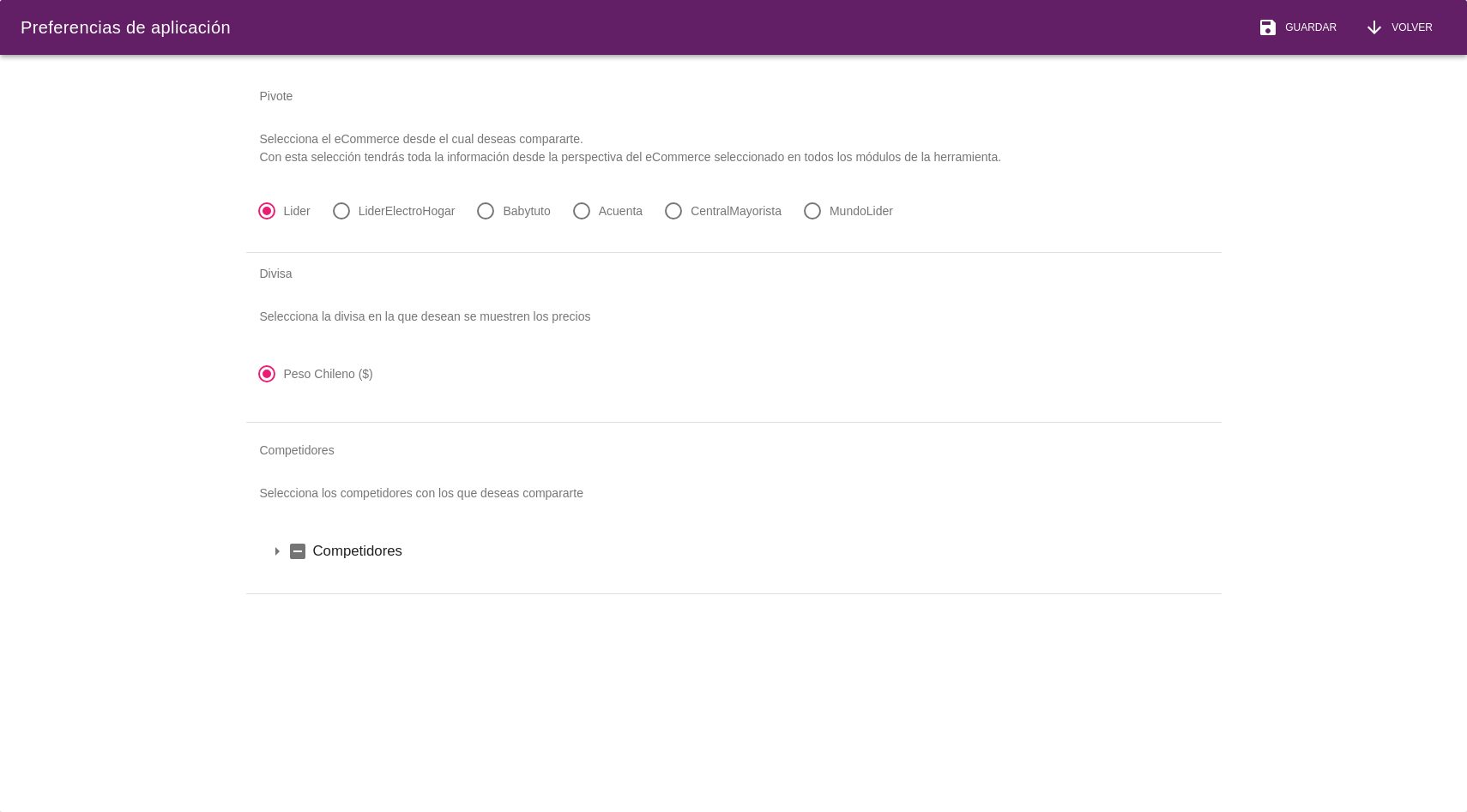
click at [292, 544] on icon "indeterminate_check_box" at bounding box center [297, 551] width 21 height 21
click at [277, 546] on icon "arrow_drop_down" at bounding box center [277, 551] width 21 height 21
click at [1303, 25] on span "Guardar" at bounding box center [1307, 28] width 58 height 16
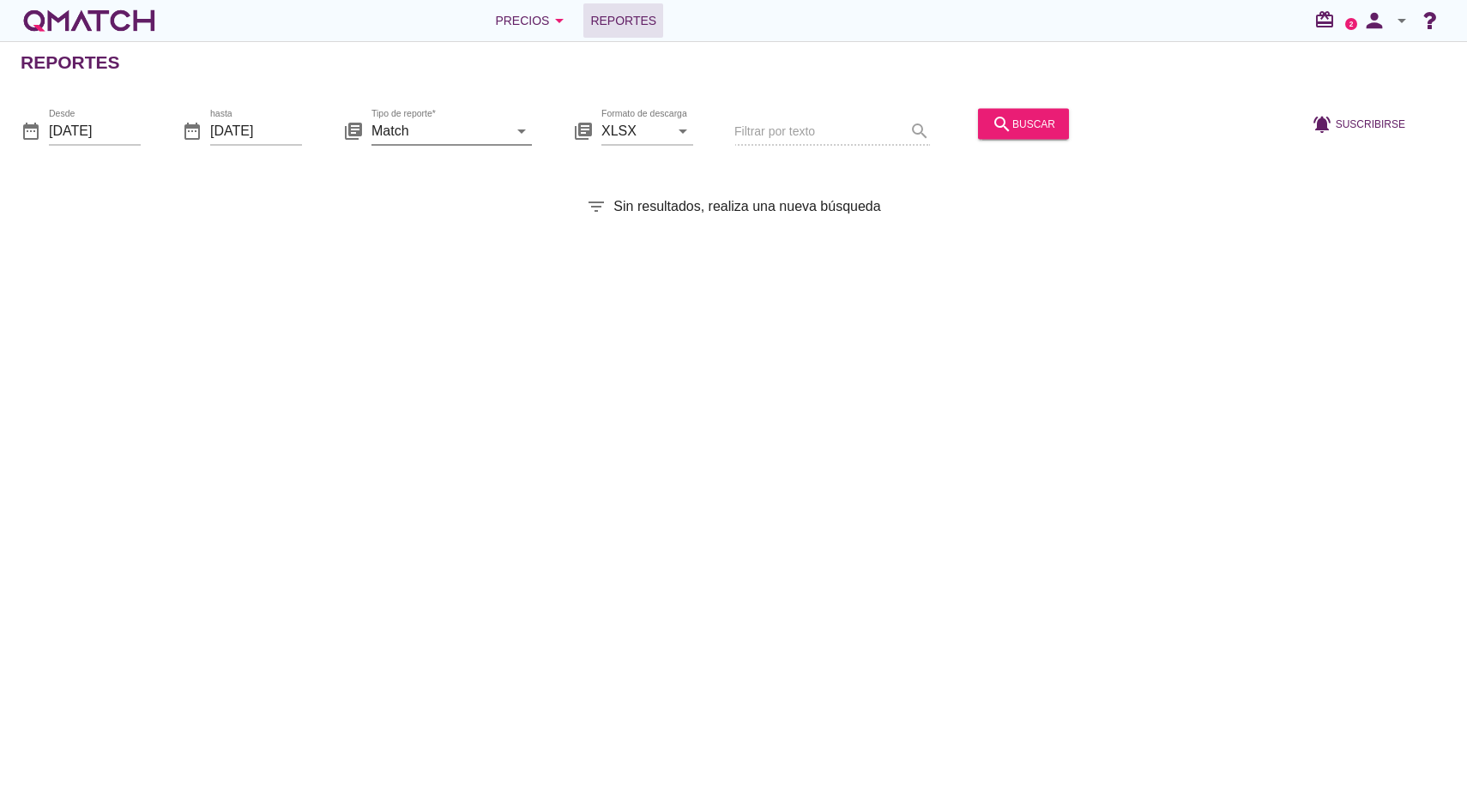
click at [477, 139] on input "Match" at bounding box center [439, 131] width 137 height 28
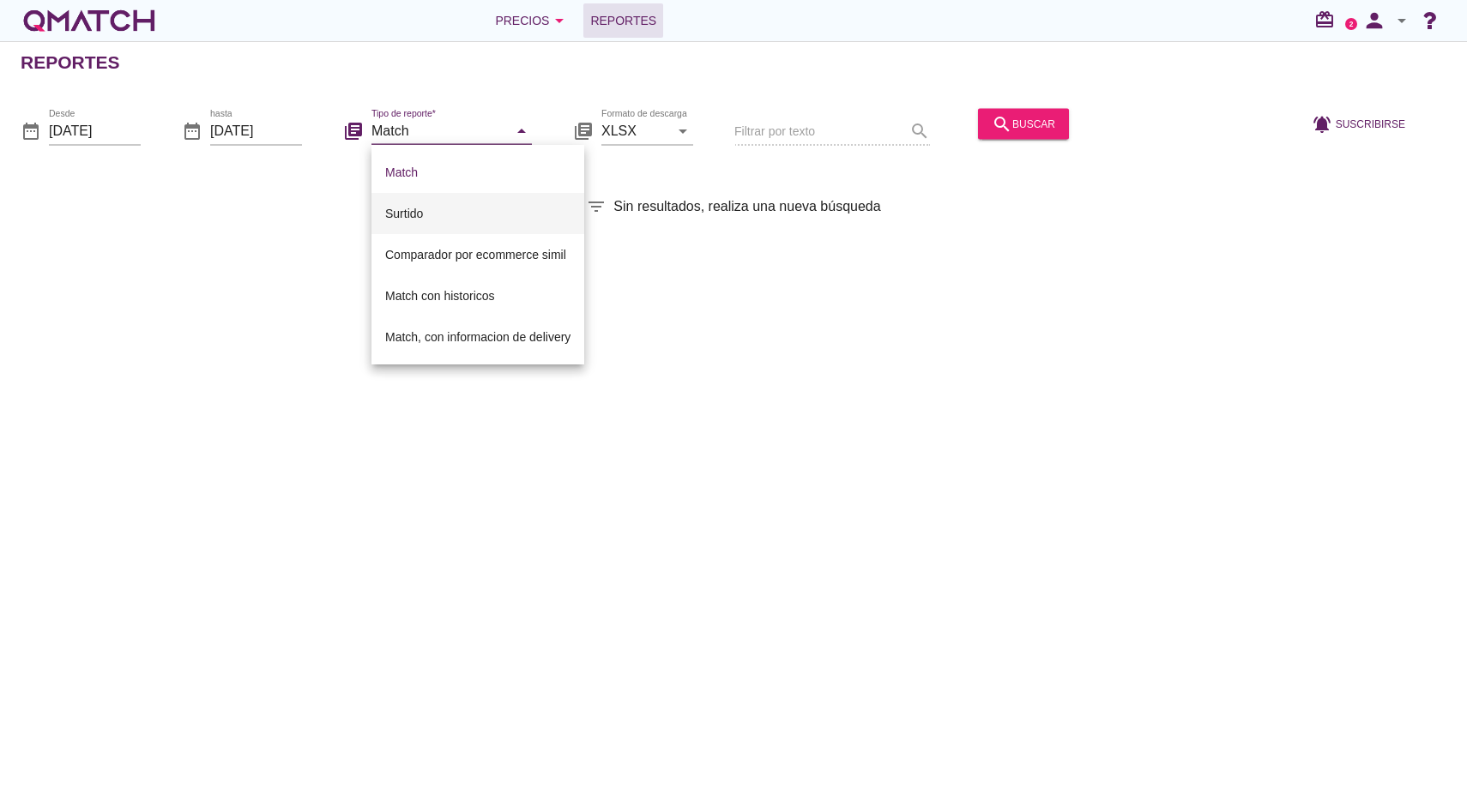
click at [479, 224] on div "Surtido" at bounding box center [478, 214] width 185 height 41
type input "Surtido"
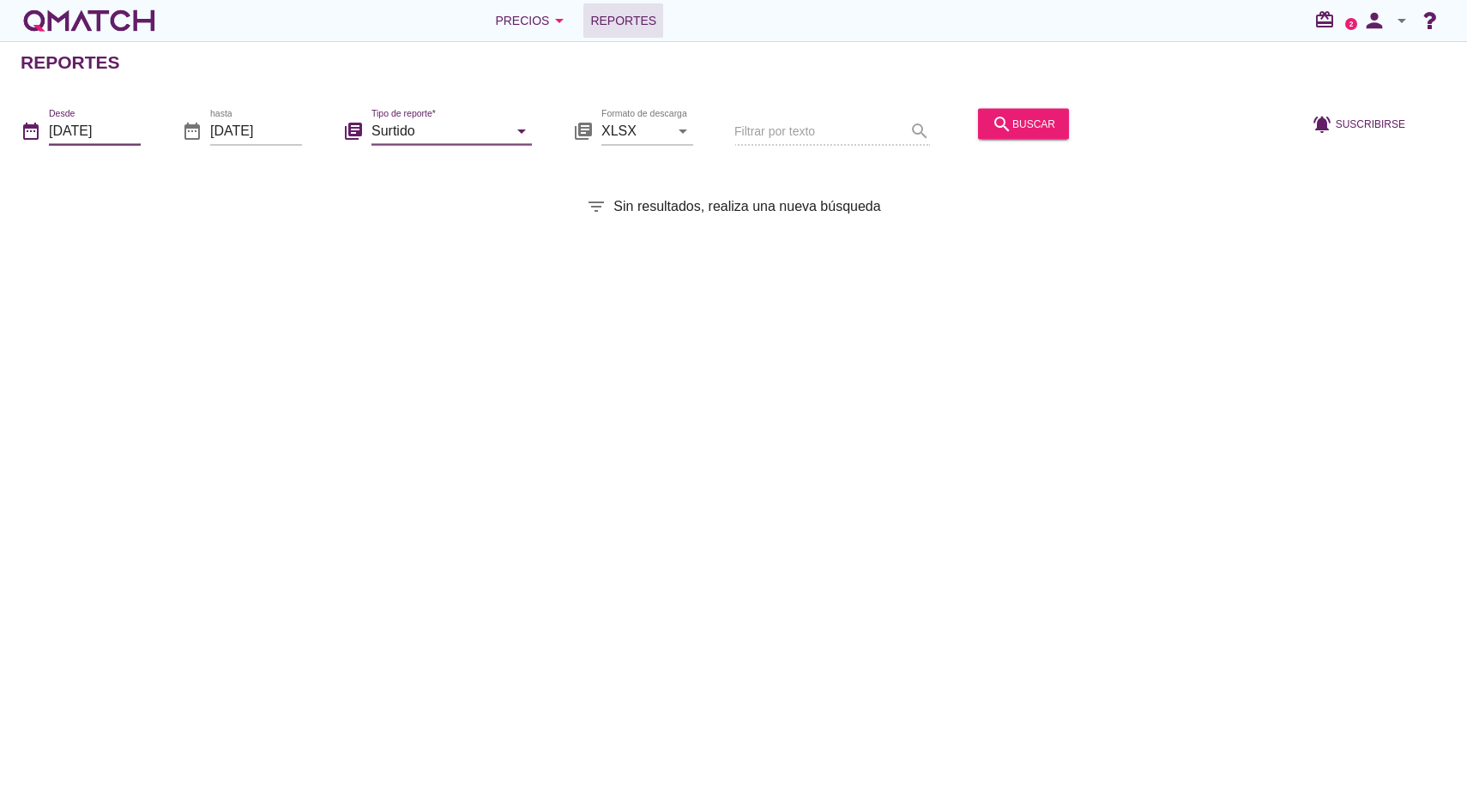
click at [107, 139] on input "[DATE]" at bounding box center [95, 131] width 92 height 28
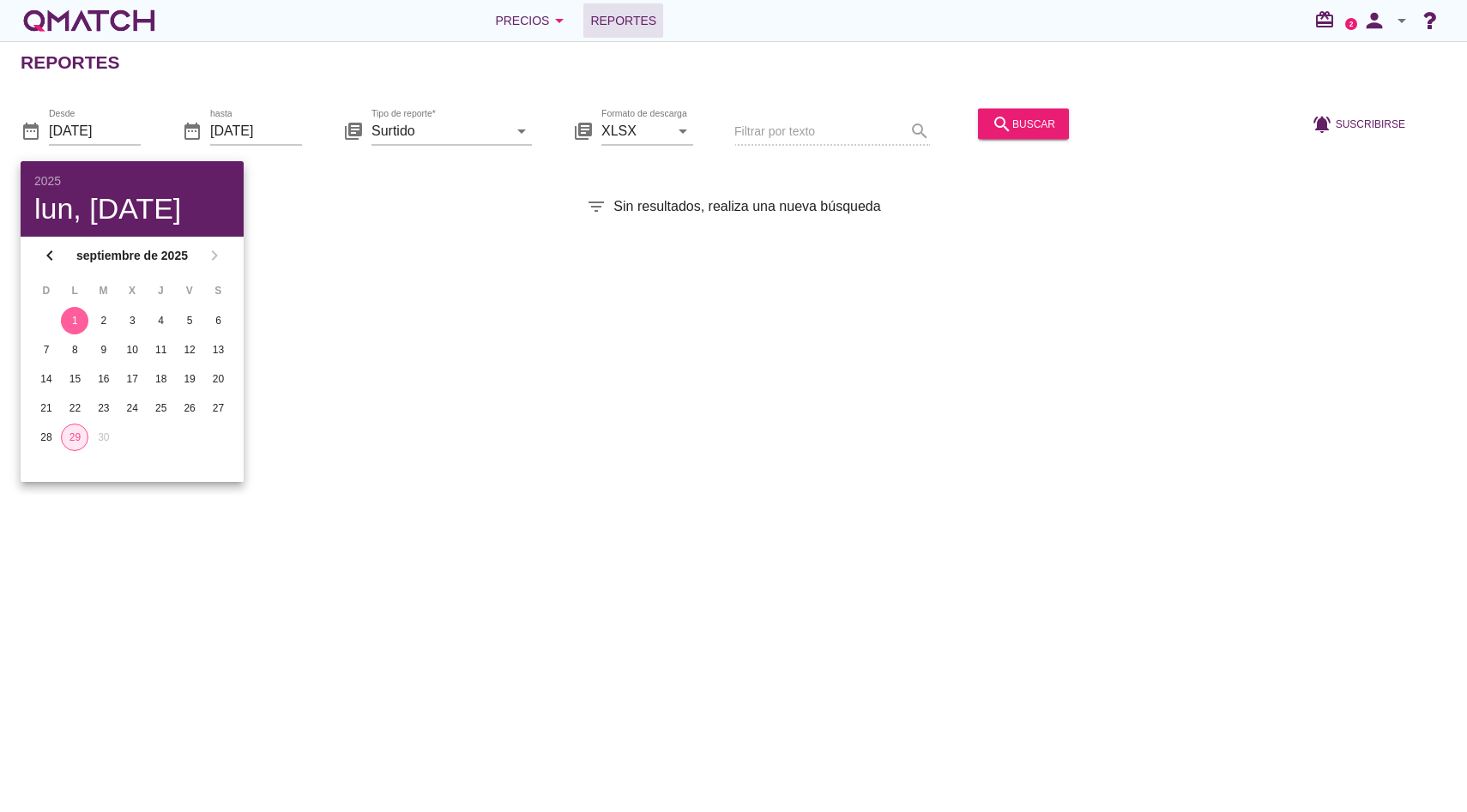
click at [75, 443] on div "29" at bounding box center [75, 438] width 26 height 16
type input "[DATE]"
click at [739, 368] on div "Reportes date_range Desde [DATE] date_range hasta [DATE] library_books Tipo de …" at bounding box center [734, 426] width 1467 height 771
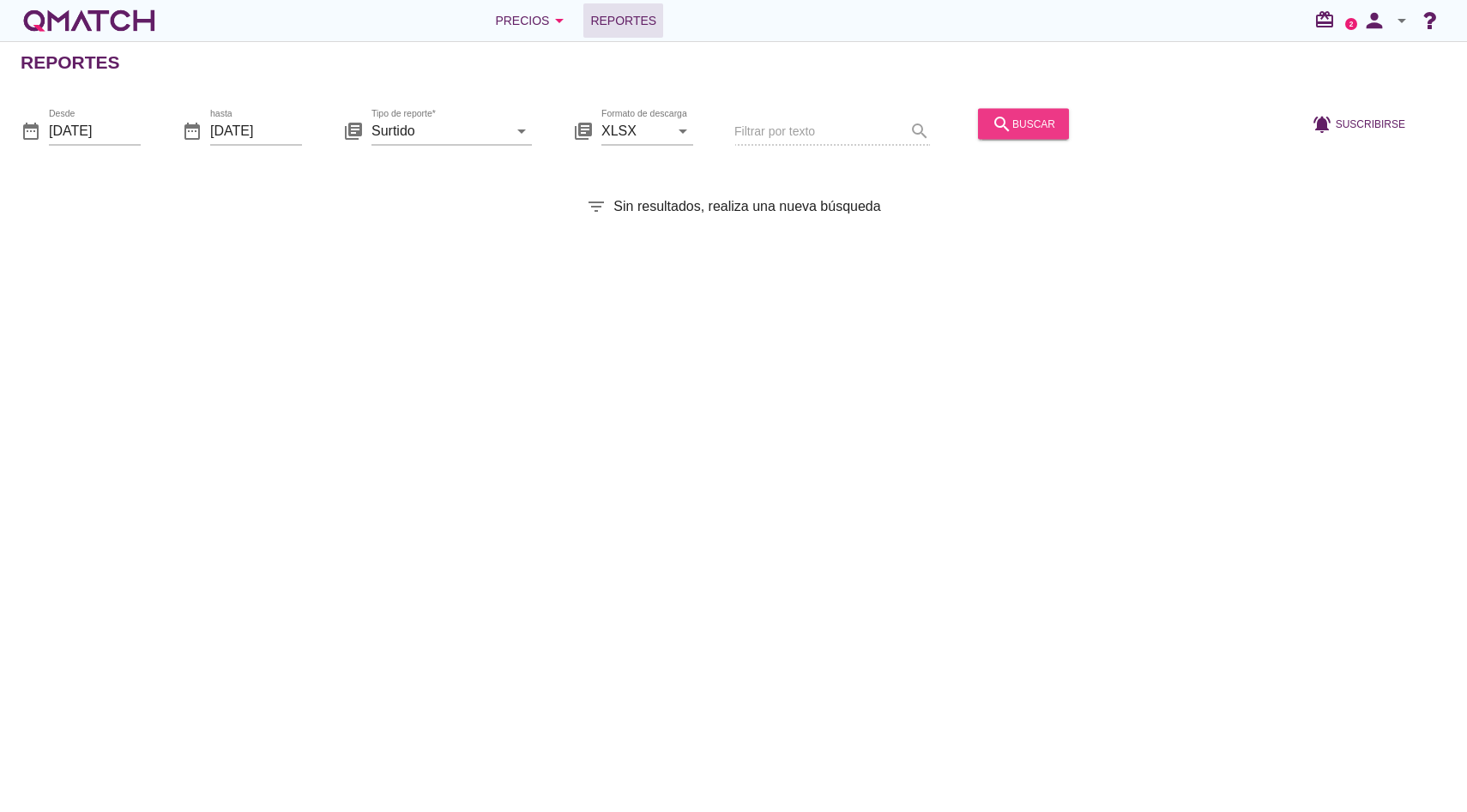
click at [994, 127] on div "search buscar" at bounding box center [1023, 123] width 63 height 21
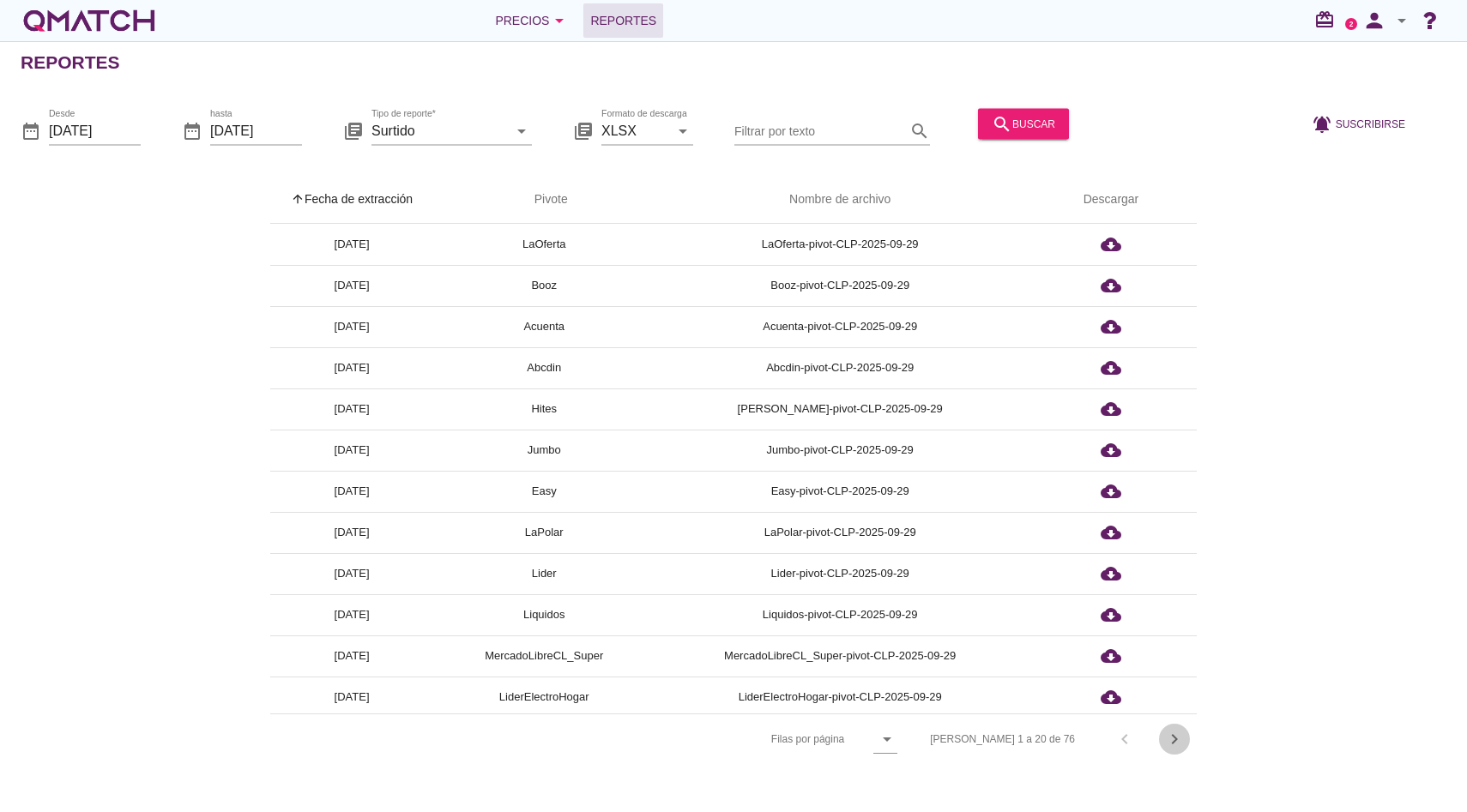
click at [1173, 746] on icon "chevron_right" at bounding box center [1174, 739] width 21 height 21
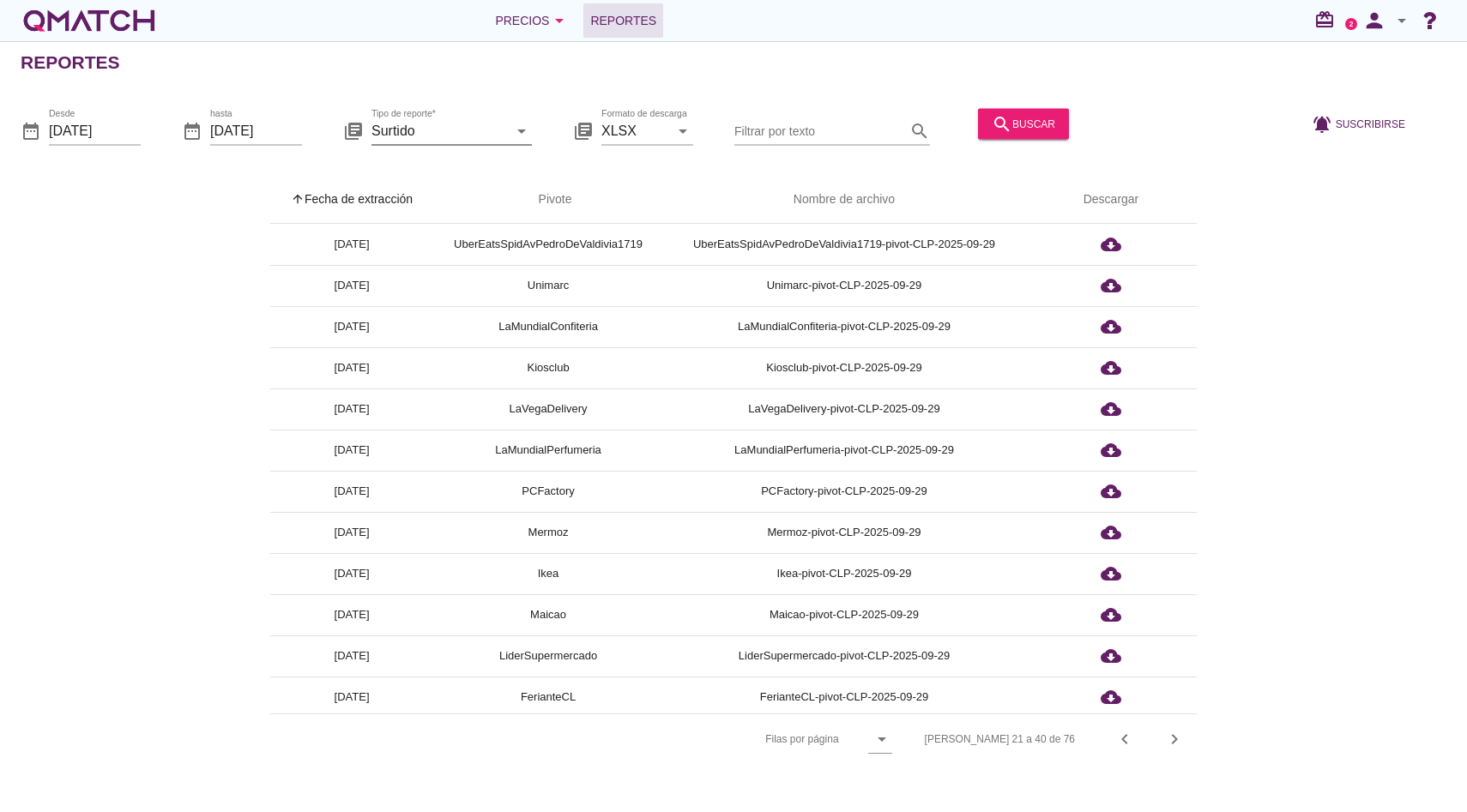
click at [423, 132] on input "Surtido" at bounding box center [439, 131] width 137 height 28
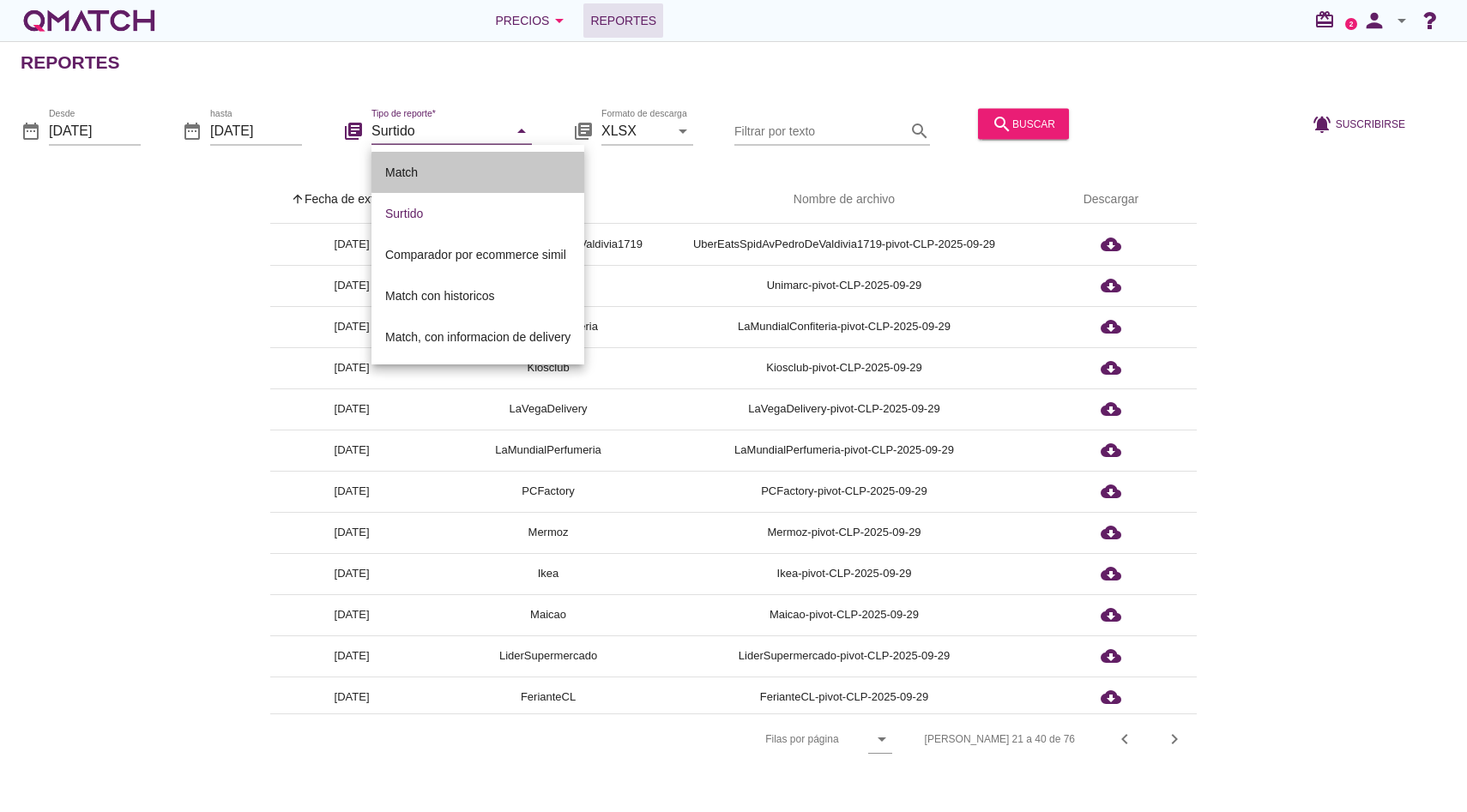
click at [469, 164] on div "Match" at bounding box center [478, 172] width 185 height 21
type input "Match"
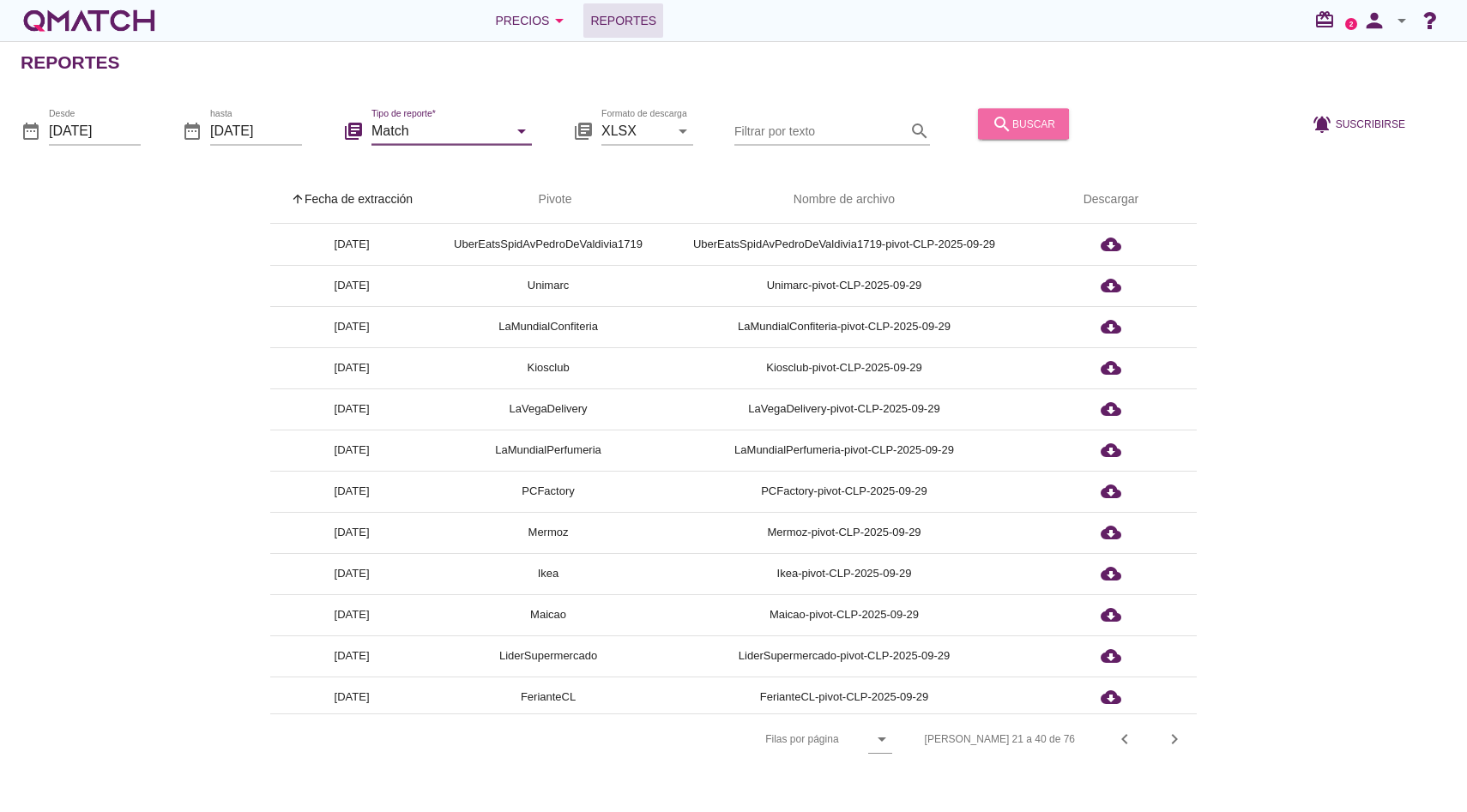
click at [978, 124] on button "search buscar" at bounding box center [1023, 123] width 91 height 31
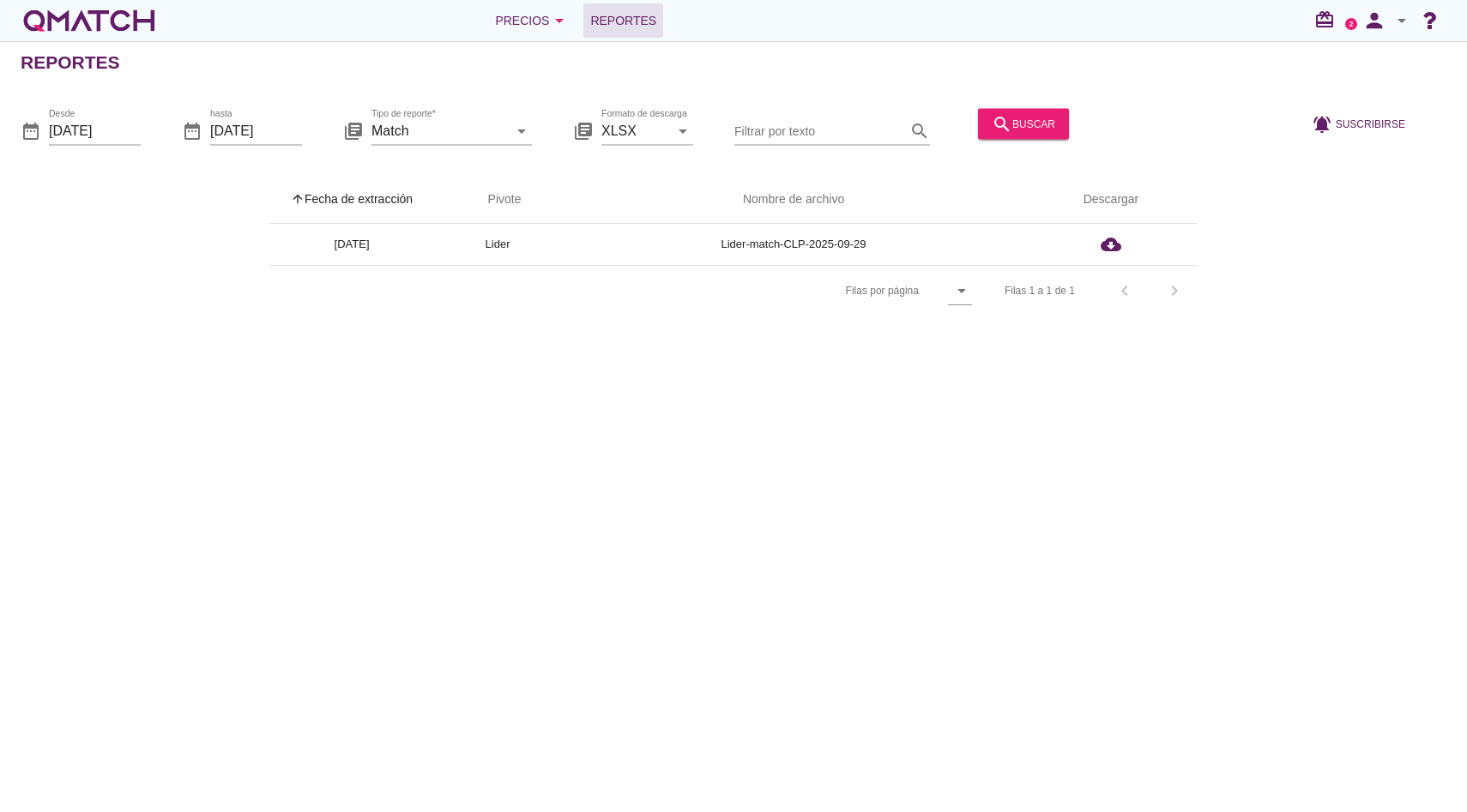
click at [1404, 26] on icon "arrow_drop_down" at bounding box center [1401, 20] width 21 height 21
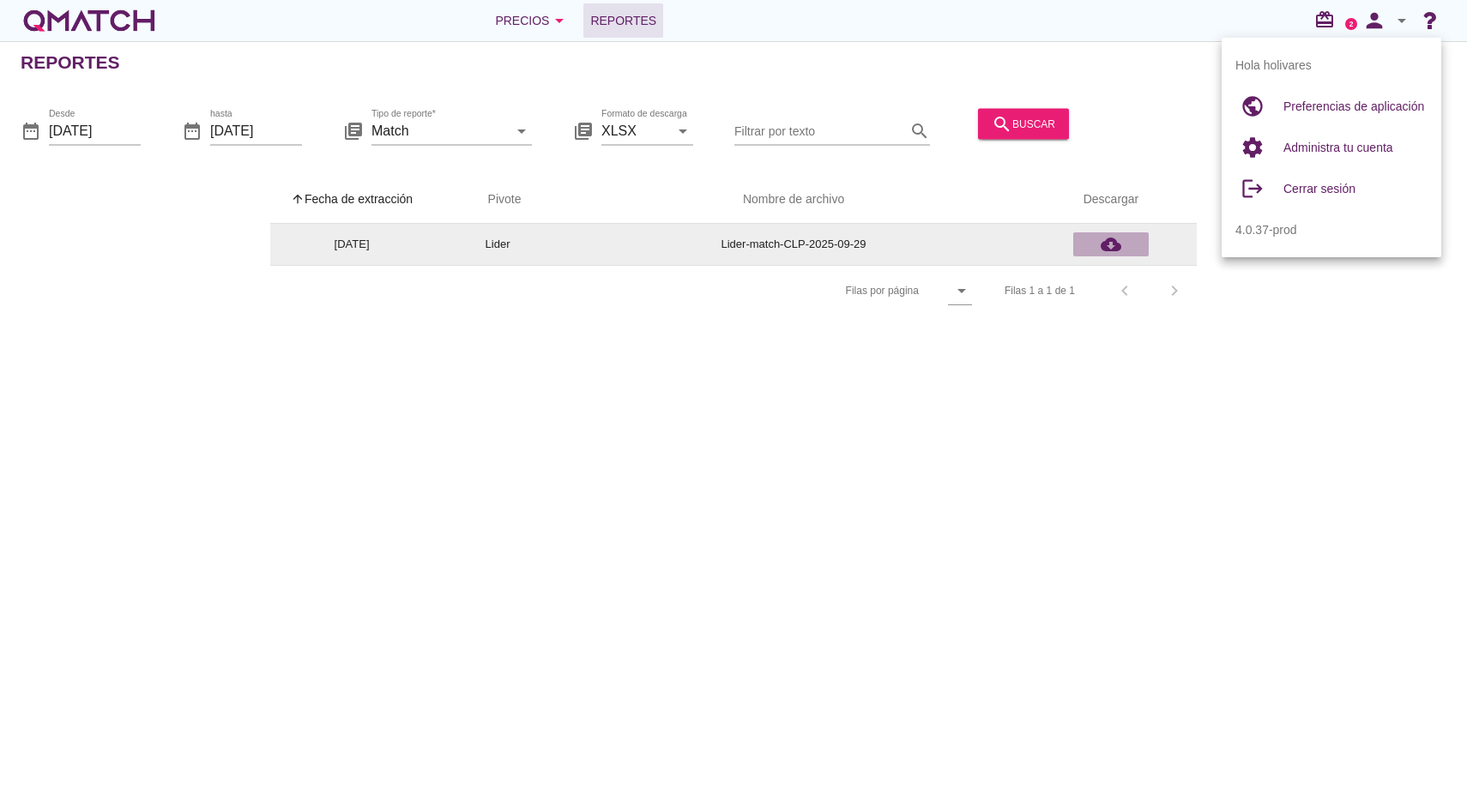
click at [1106, 239] on icon "cloud_download" at bounding box center [1111, 244] width 21 height 21
